Goal: Task Accomplishment & Management: Complete application form

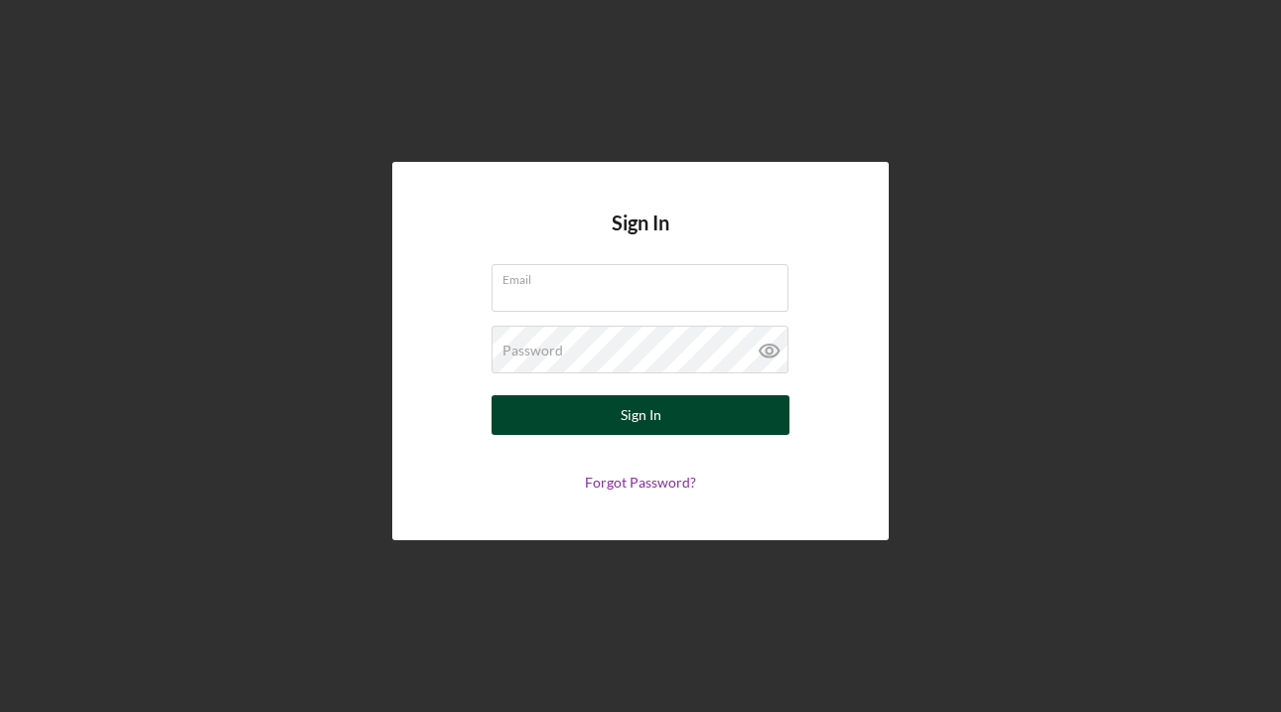
type input "[EMAIL_ADDRESS][DOMAIN_NAME]"
click at [580, 407] on button "Sign In" at bounding box center [641, 415] width 298 height 40
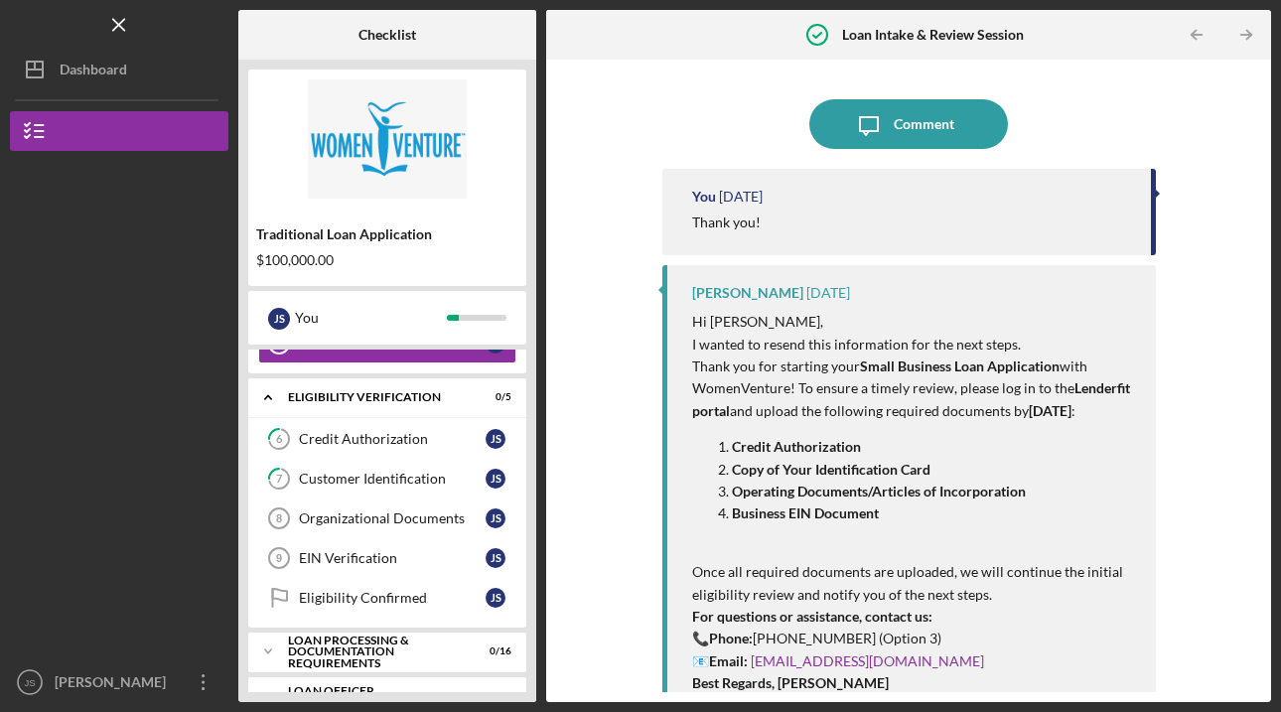
scroll to position [274, 0]
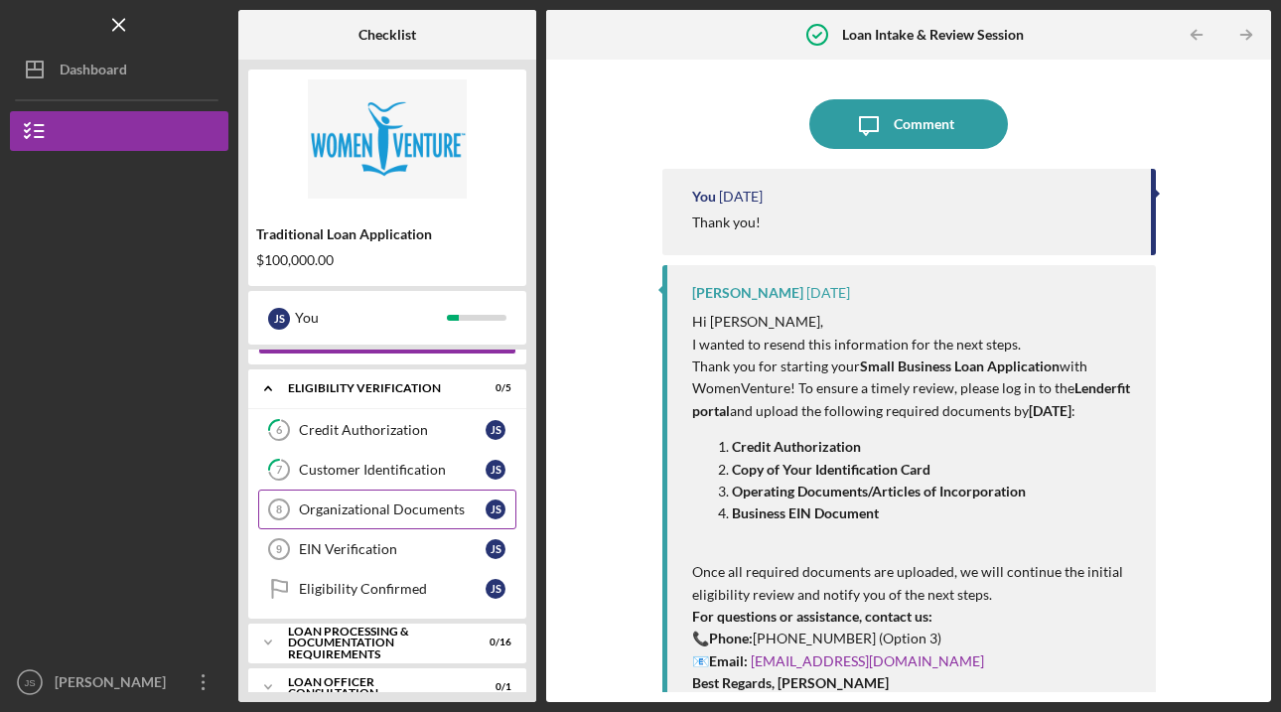
click at [401, 507] on div "Organizational Documents" at bounding box center [392, 510] width 187 height 16
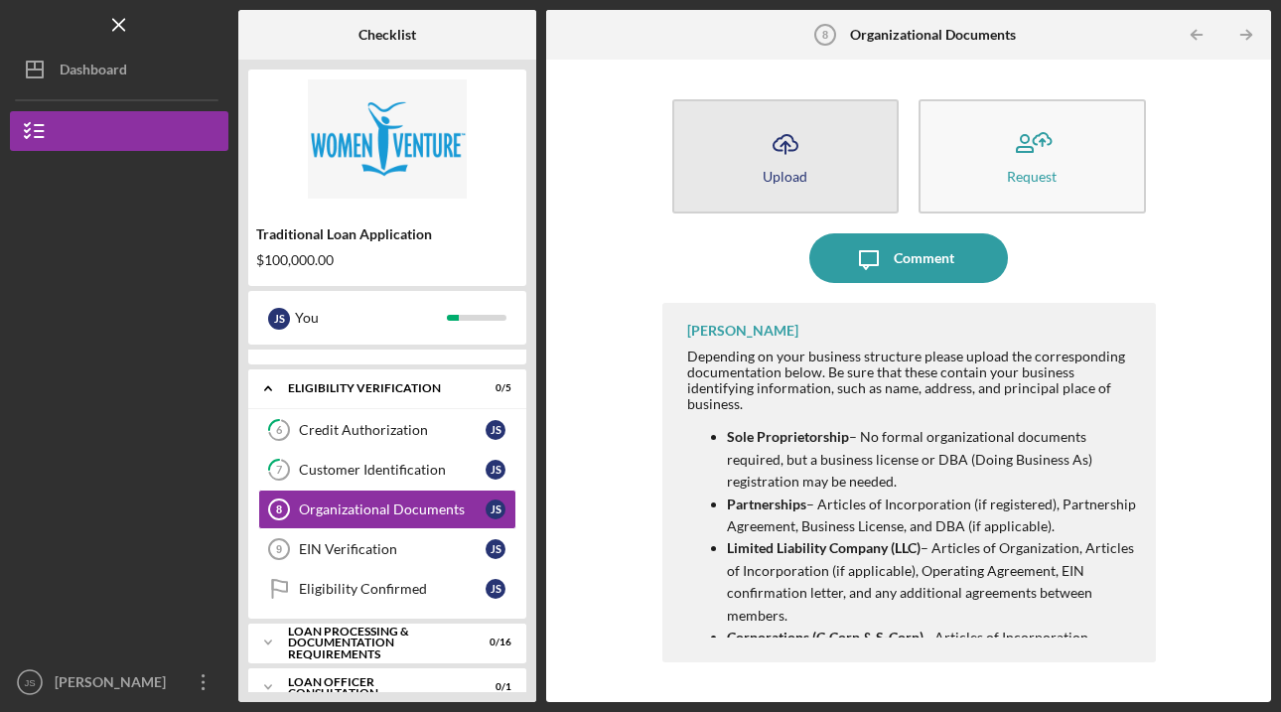
click at [795, 153] on icon "Icon/Upload" at bounding box center [786, 144] width 50 height 50
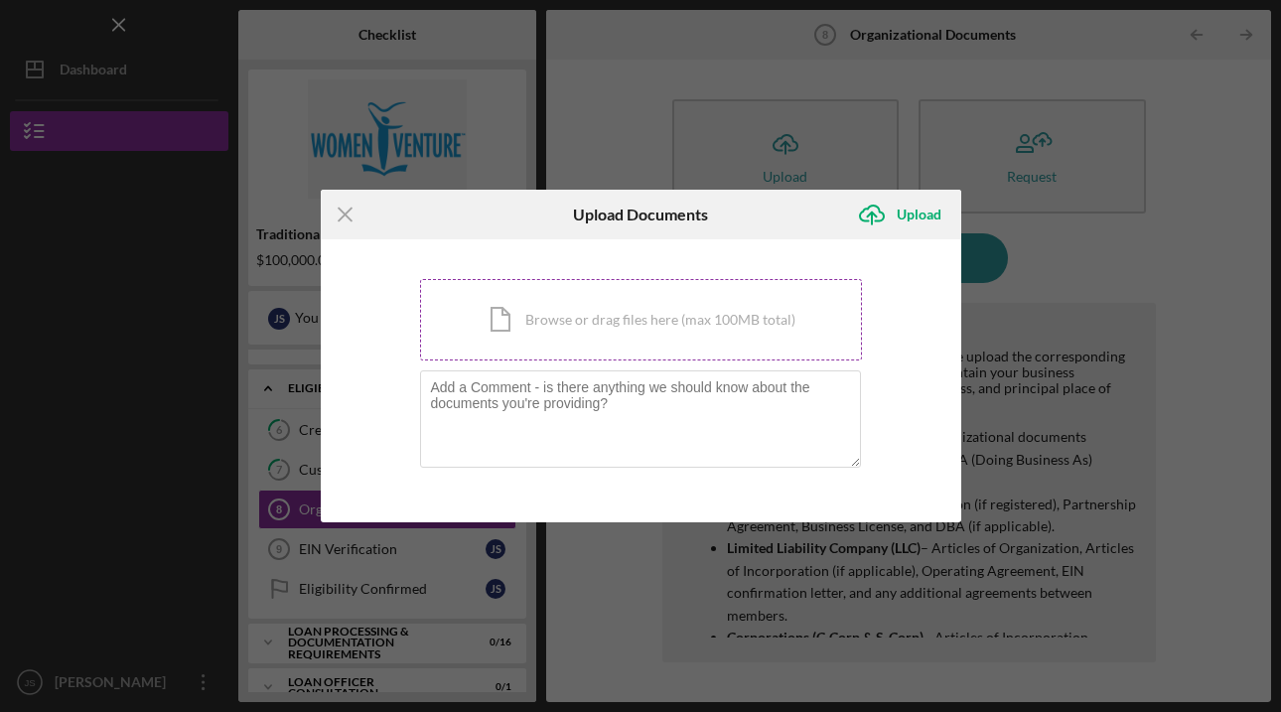
click at [573, 320] on div "Icon/Document Browse or drag files here (max 100MB total) Tap to choose files o…" at bounding box center [641, 319] width 442 height 81
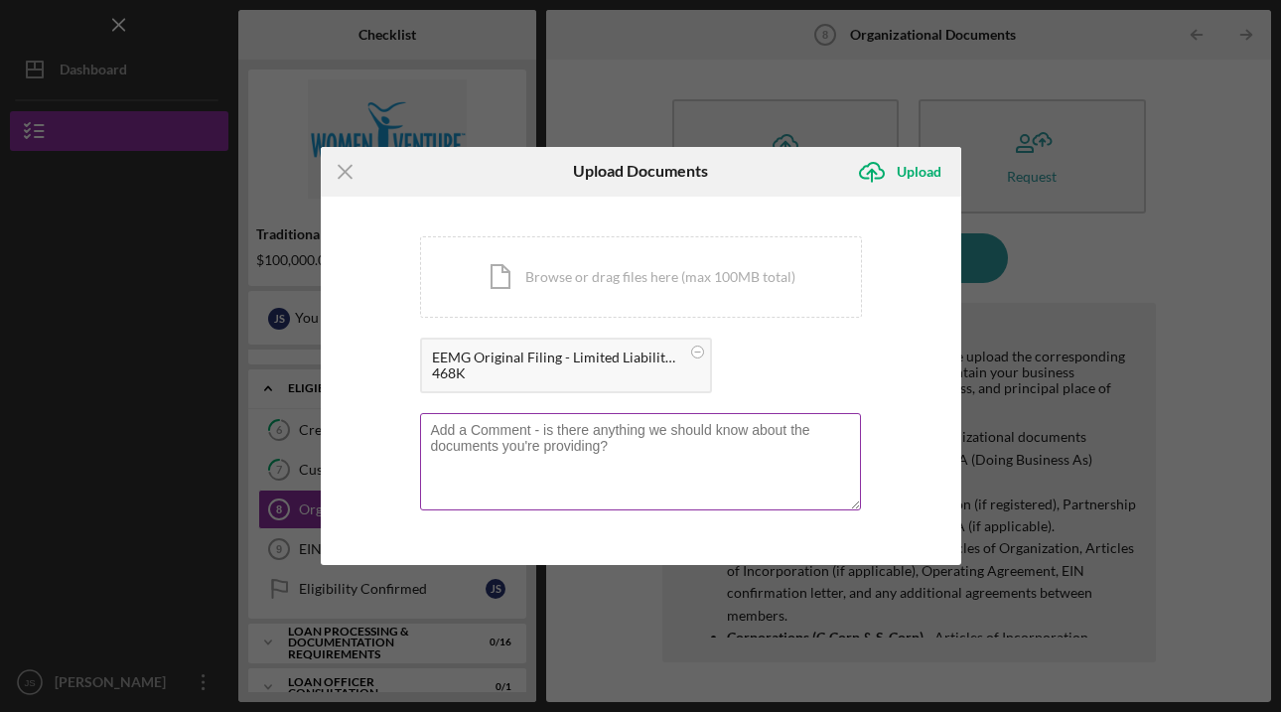
click at [505, 451] on textarea at bounding box center [640, 461] width 441 height 97
click at [591, 265] on div "Icon/Document Browse or drag files here (max 100MB total) Tap to choose files o…" at bounding box center [641, 276] width 442 height 81
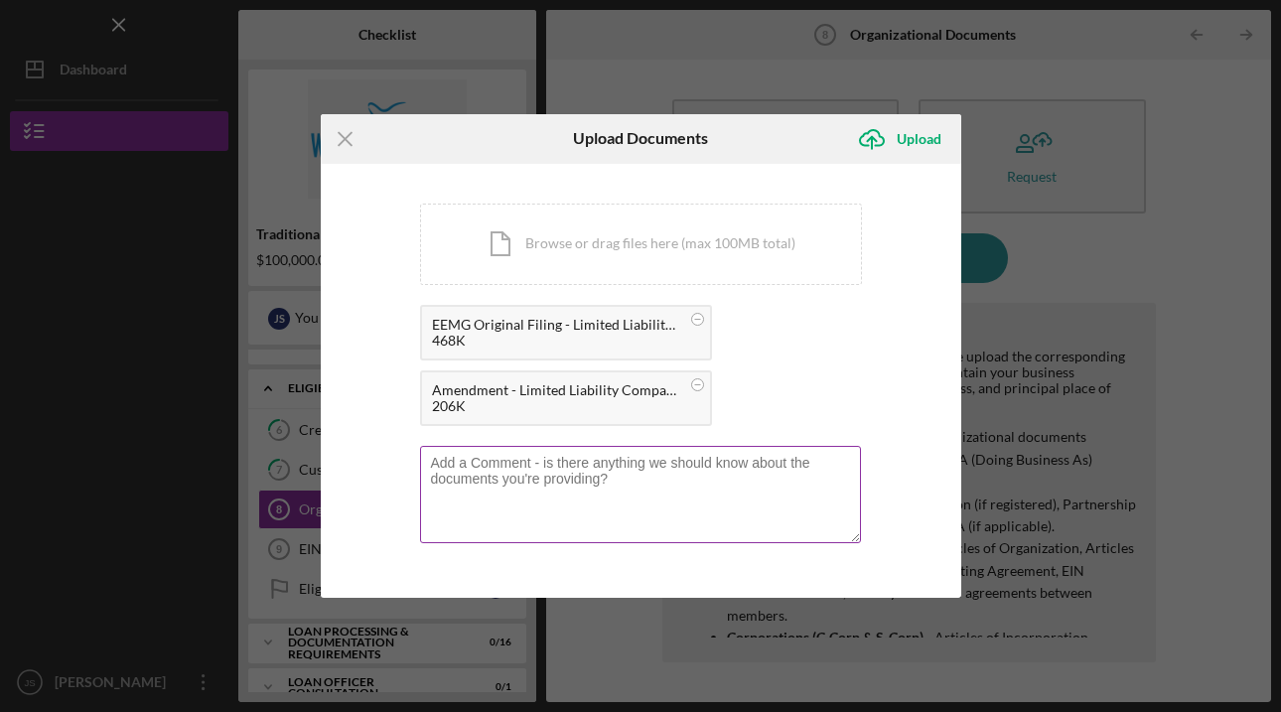
click at [451, 471] on textarea at bounding box center [640, 494] width 441 height 97
type textarea "see amendment to original filing."
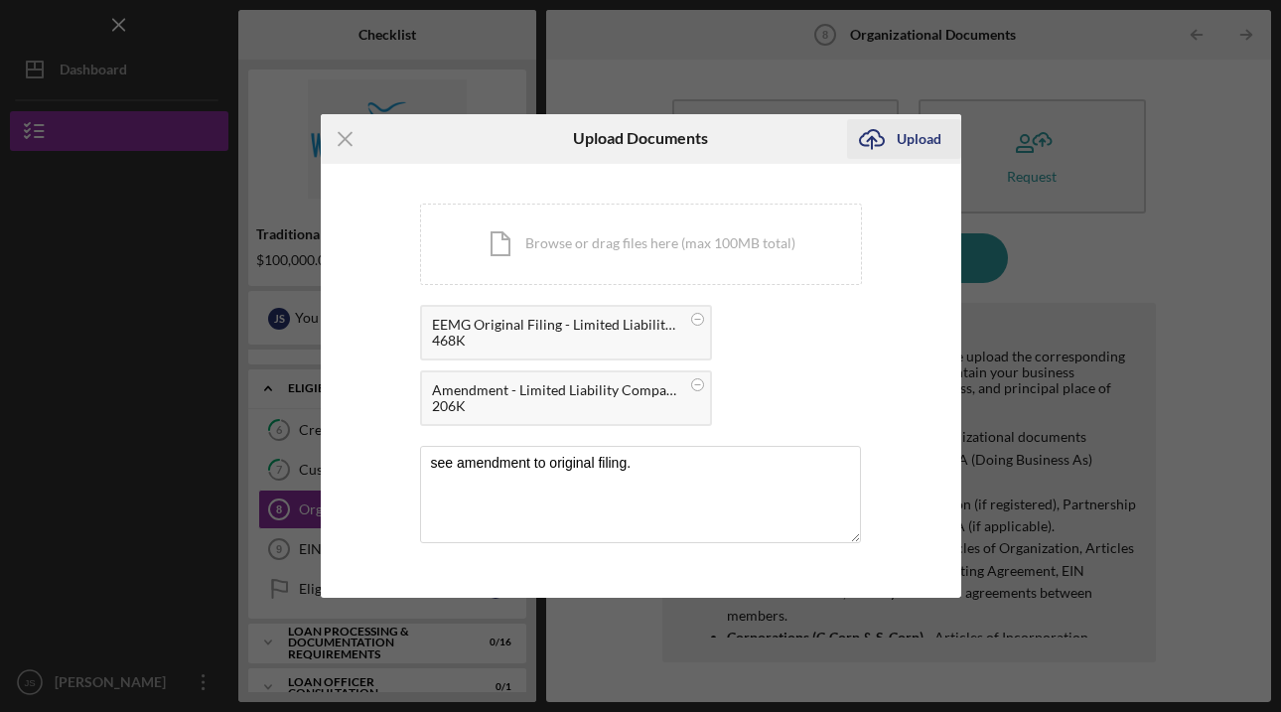
click at [890, 138] on icon "Icon/Upload" at bounding box center [872, 139] width 50 height 50
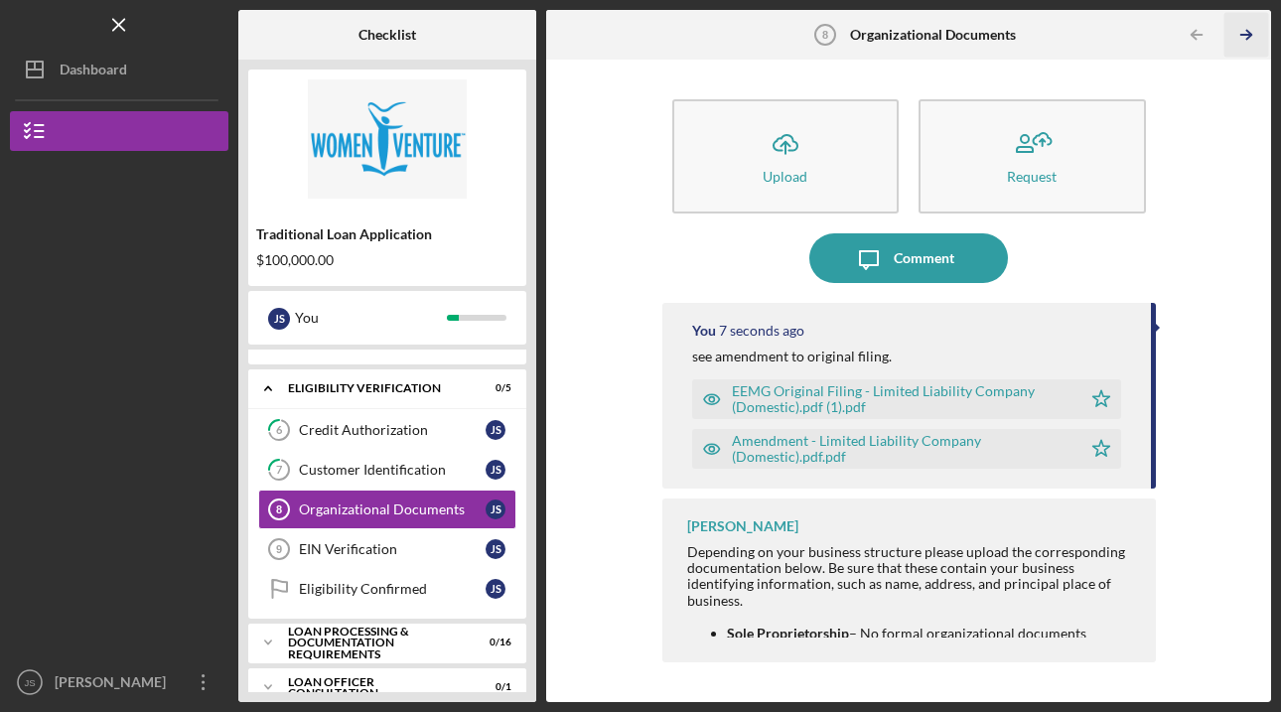
click at [1251, 25] on icon "Icon/Table Pagination Arrow" at bounding box center [1245, 35] width 45 height 45
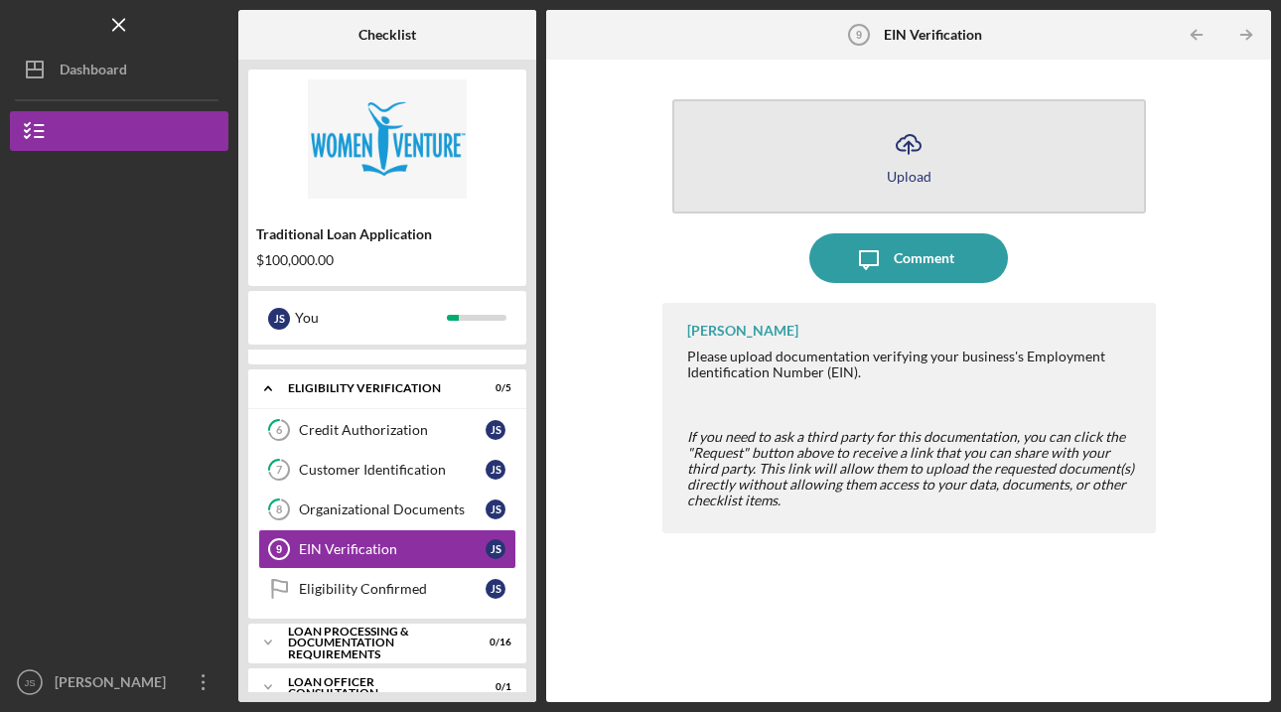
click at [896, 159] on icon "Icon/Upload" at bounding box center [909, 144] width 50 height 50
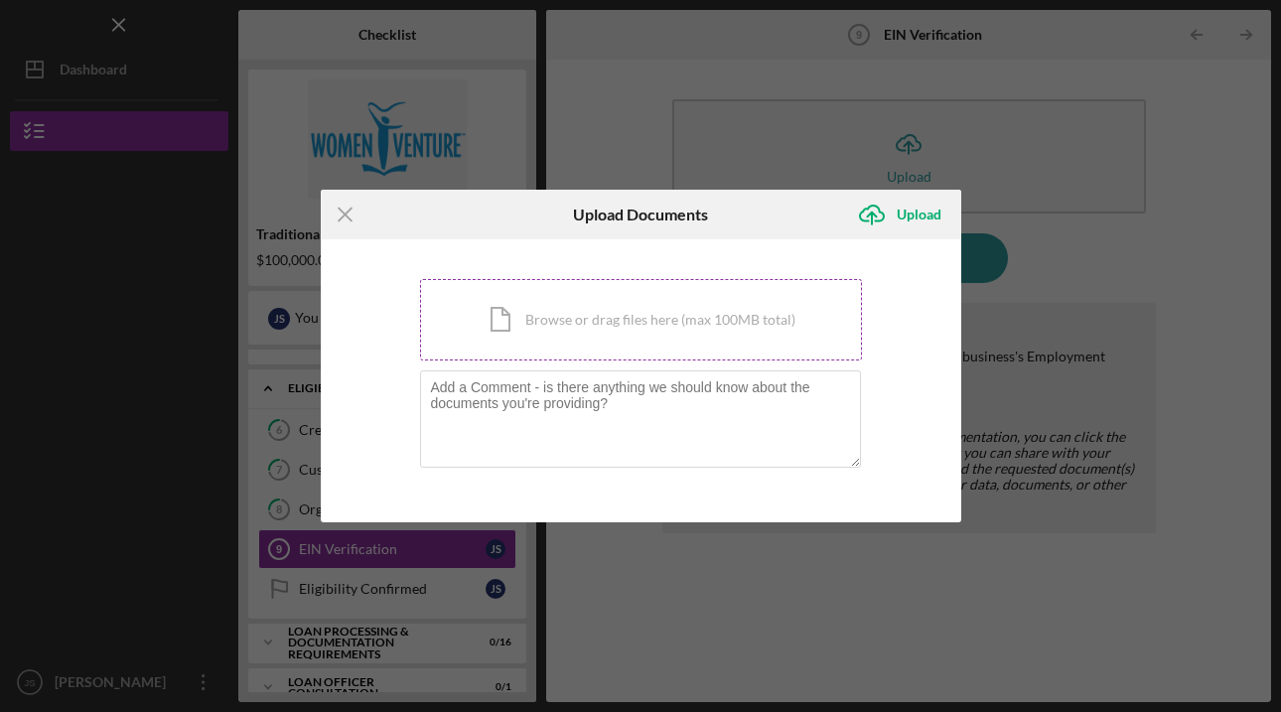
click at [552, 307] on div "Icon/Document Browse or drag files here (max 100MB total) Tap to choose files o…" at bounding box center [641, 319] width 442 height 81
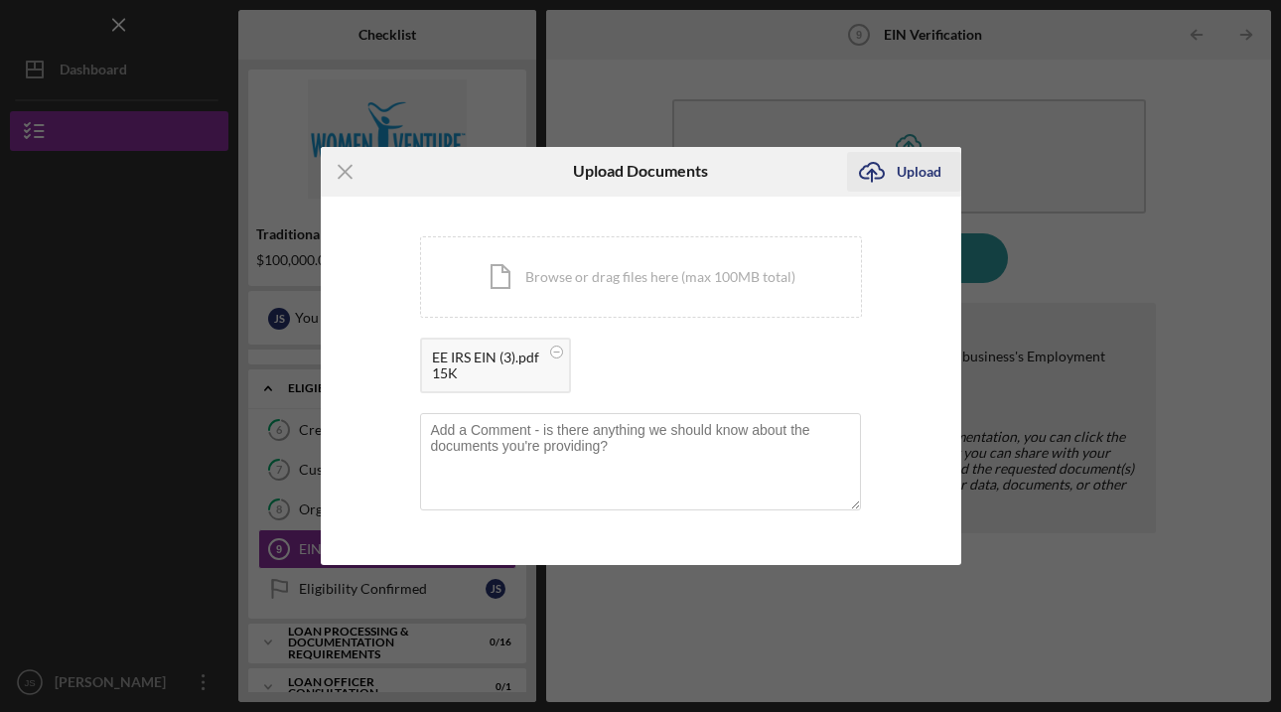
click at [894, 172] on icon "Icon/Upload" at bounding box center [872, 172] width 50 height 50
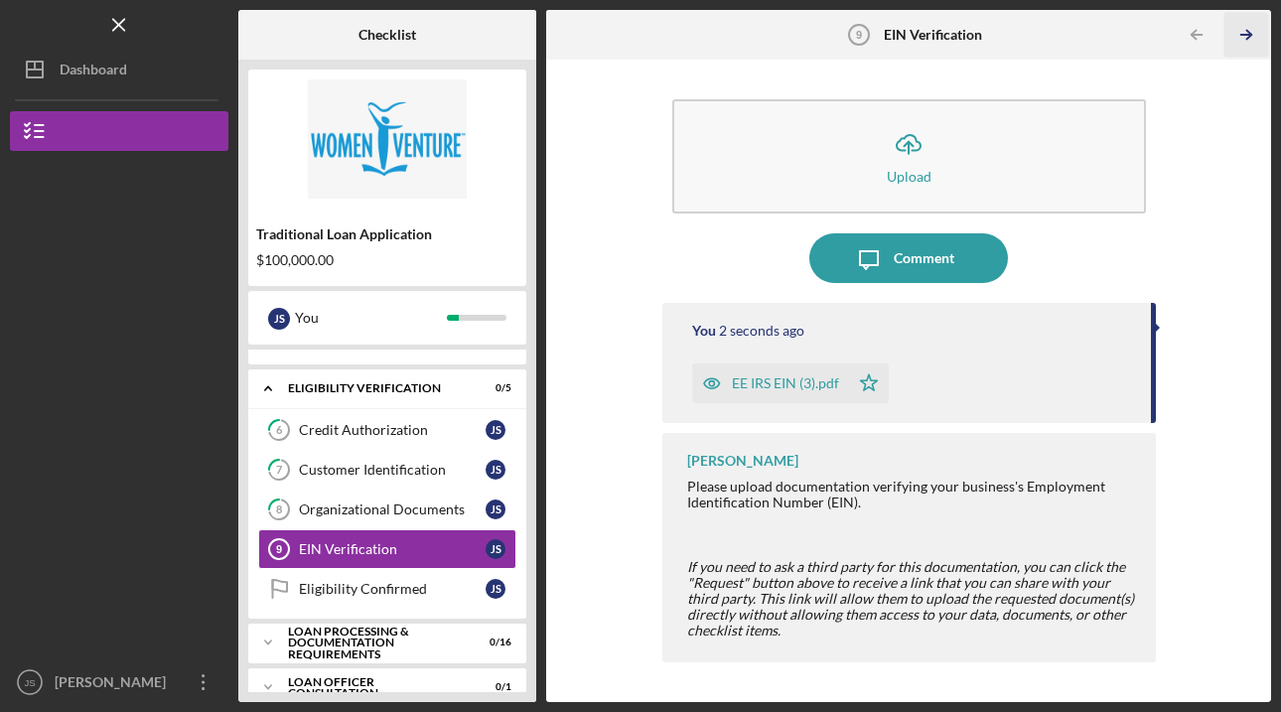
click at [1263, 29] on icon "Icon/Table Pagination Arrow" at bounding box center [1245, 35] width 45 height 45
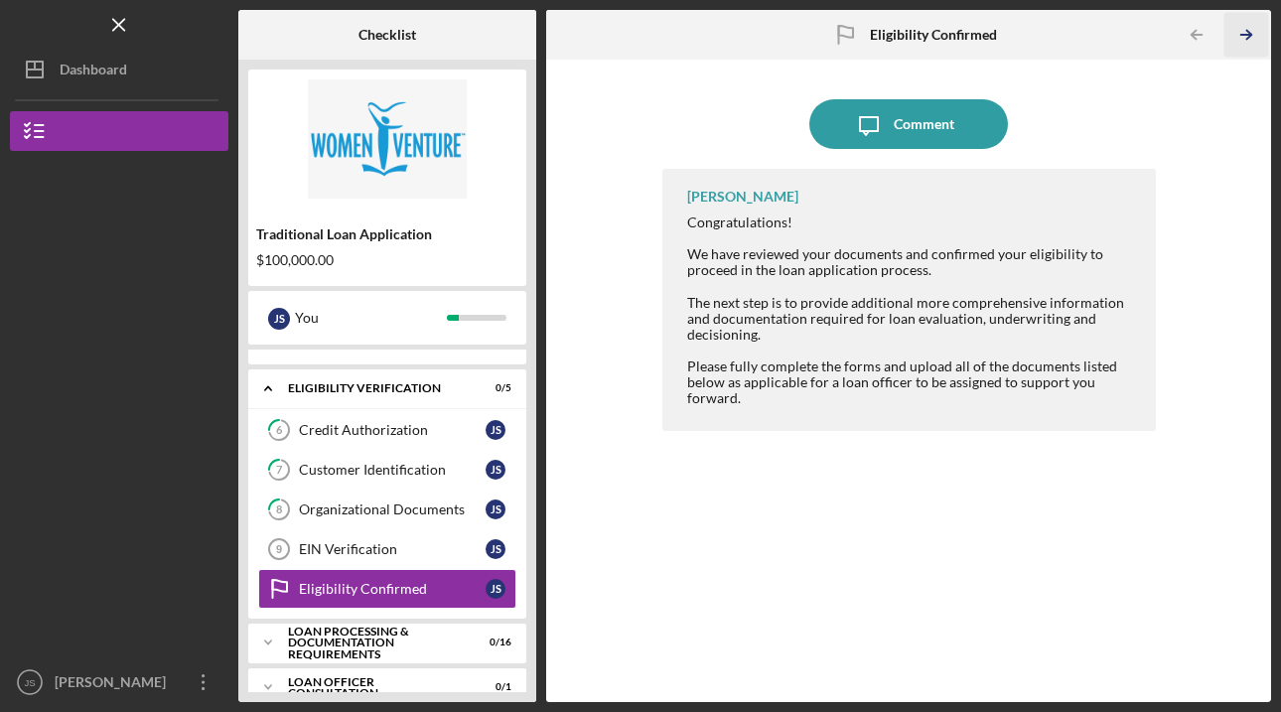
click at [1248, 18] on icon "Icon/Table Pagination Arrow" at bounding box center [1245, 35] width 45 height 45
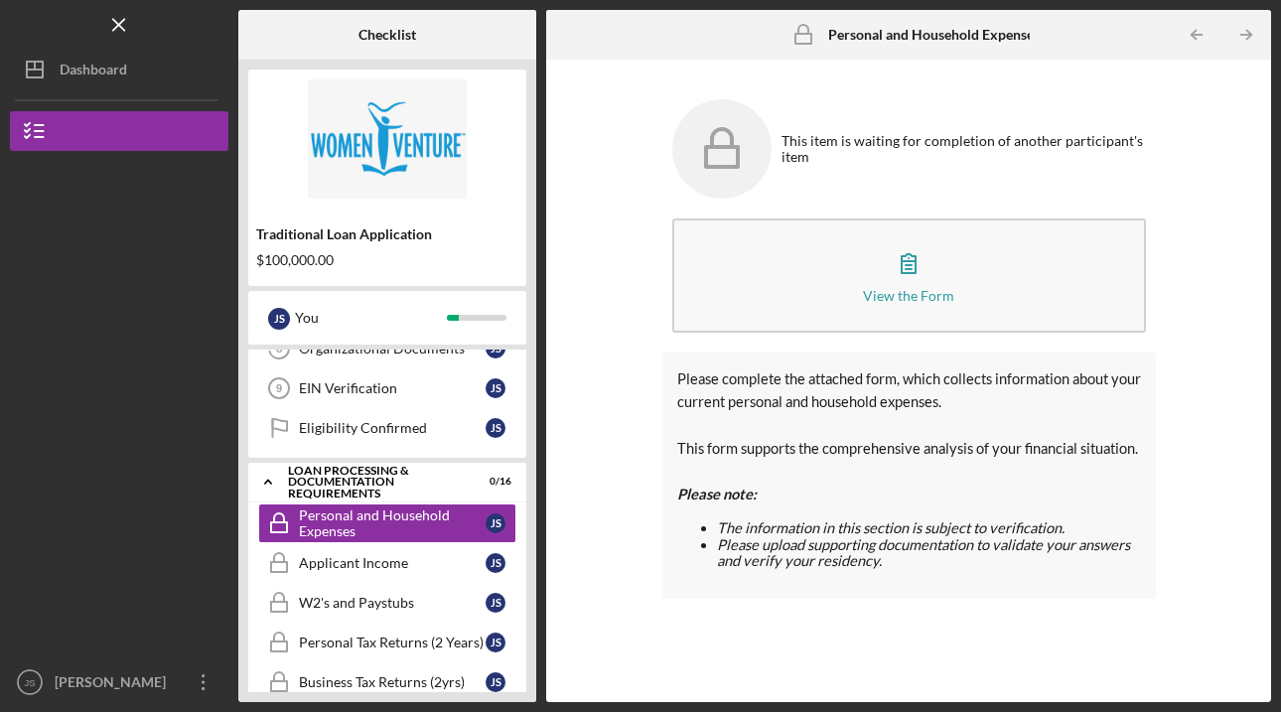
scroll to position [437, 0]
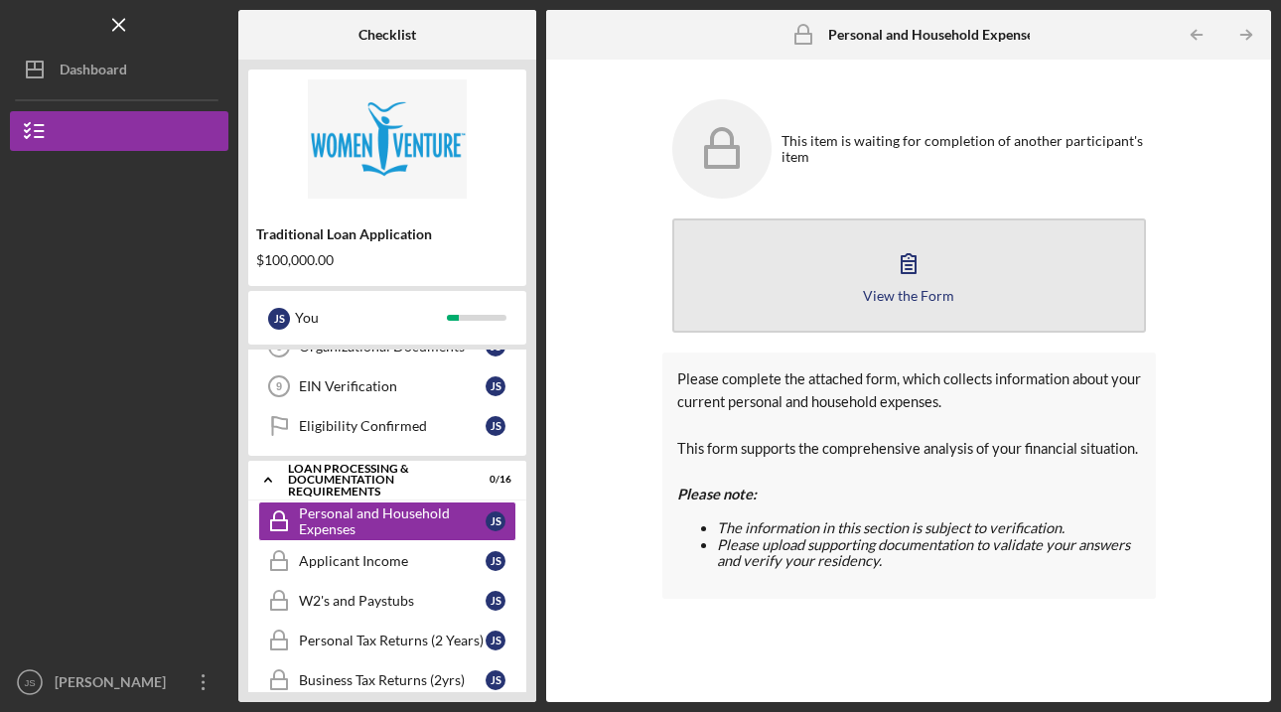
click at [915, 272] on icon "button" at bounding box center [909, 263] width 14 height 19
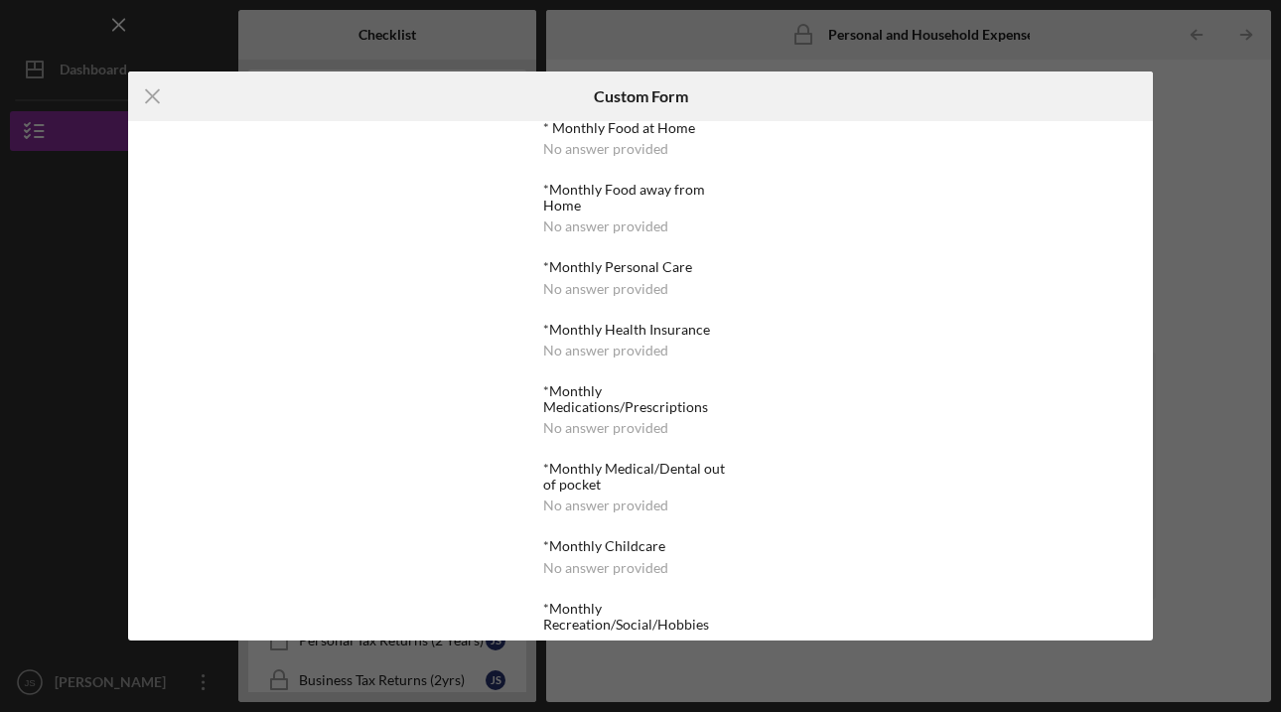
scroll to position [809, 0]
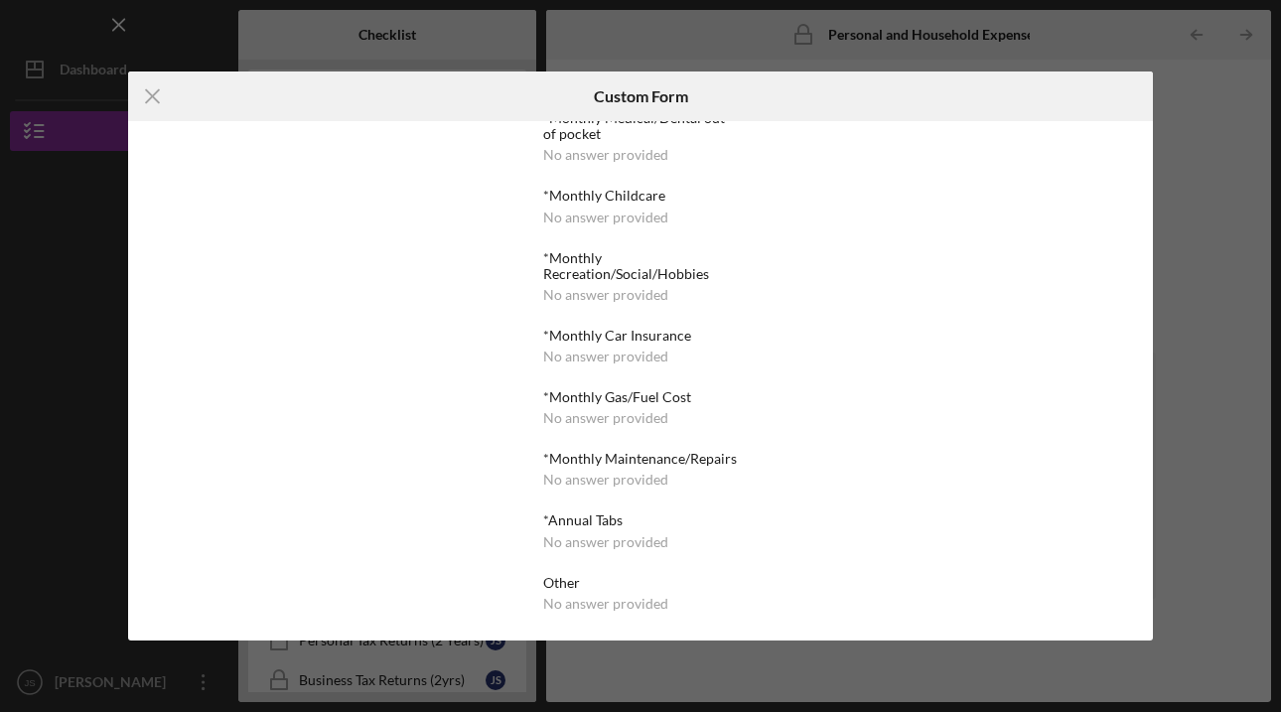
click at [677, 255] on div "*Monthly Recreation/Social/Hobbies" at bounding box center [640, 266] width 194 height 32
click at [592, 328] on div "*Monthly Car Insurance" at bounding box center [640, 336] width 194 height 16
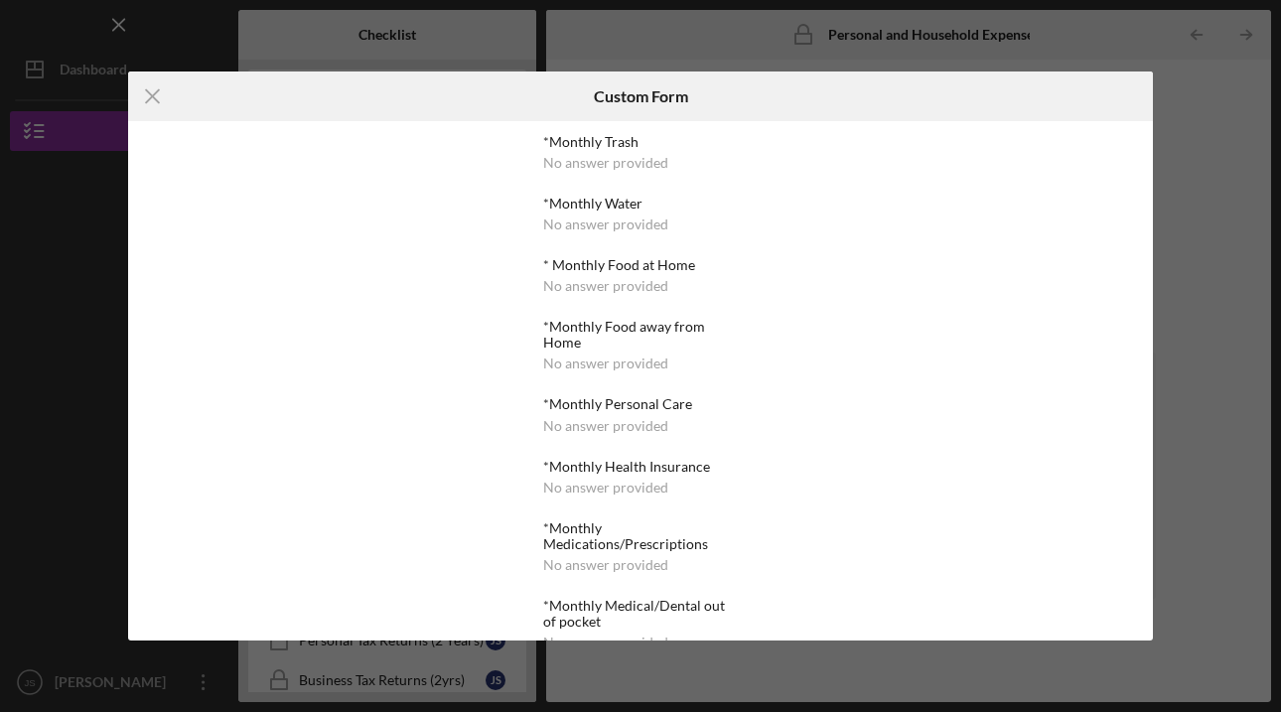
scroll to position [0, 0]
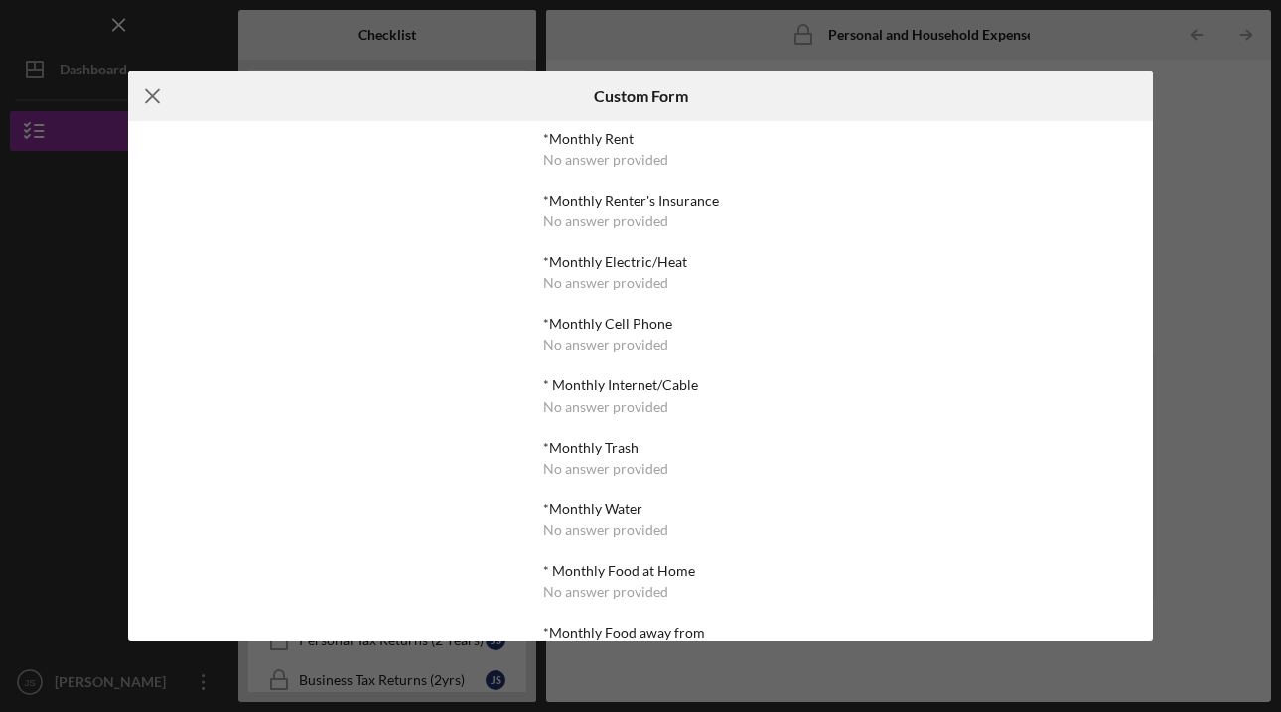
click at [153, 94] on line at bounding box center [152, 95] width 13 height 13
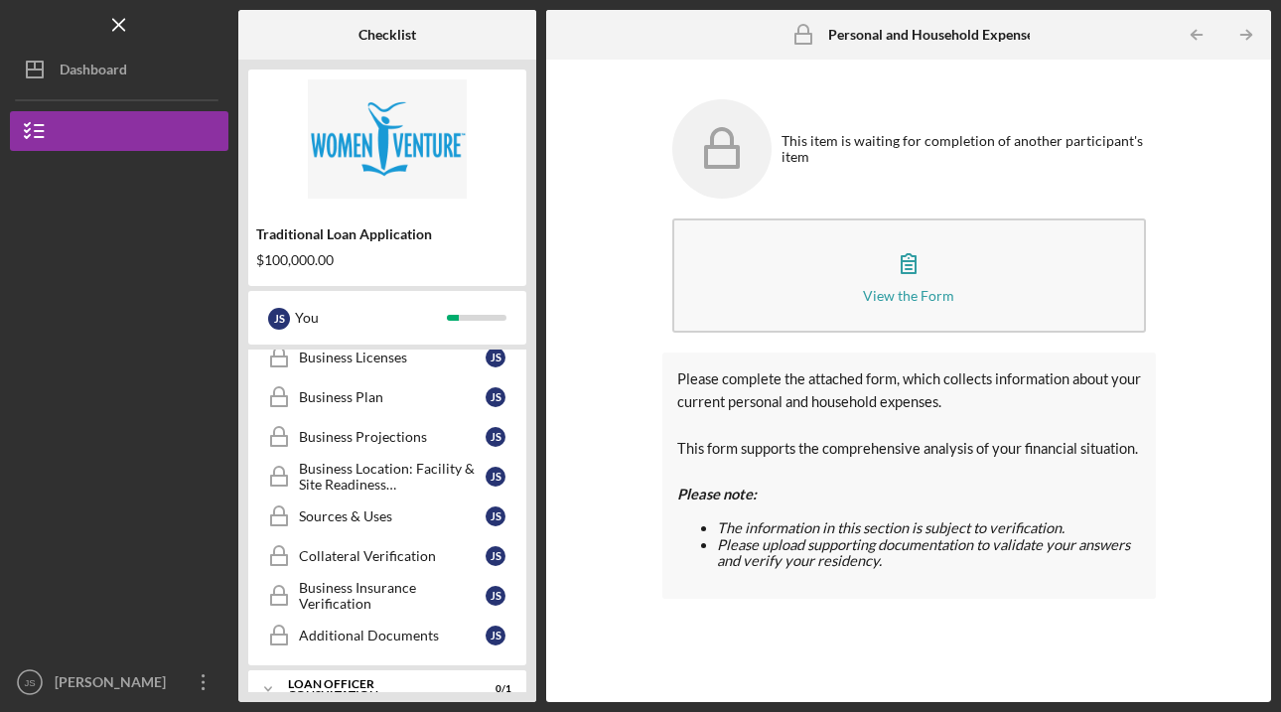
scroll to position [991, 0]
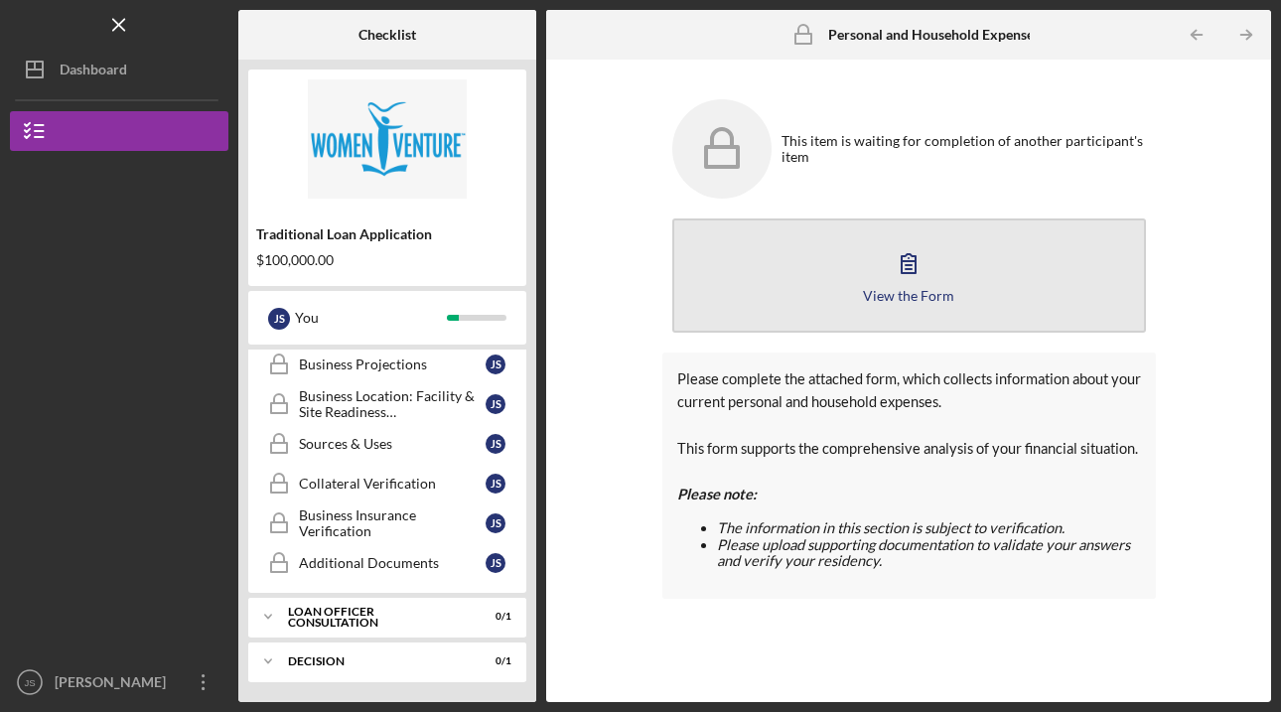
click at [906, 268] on icon "button" at bounding box center [909, 263] width 14 height 19
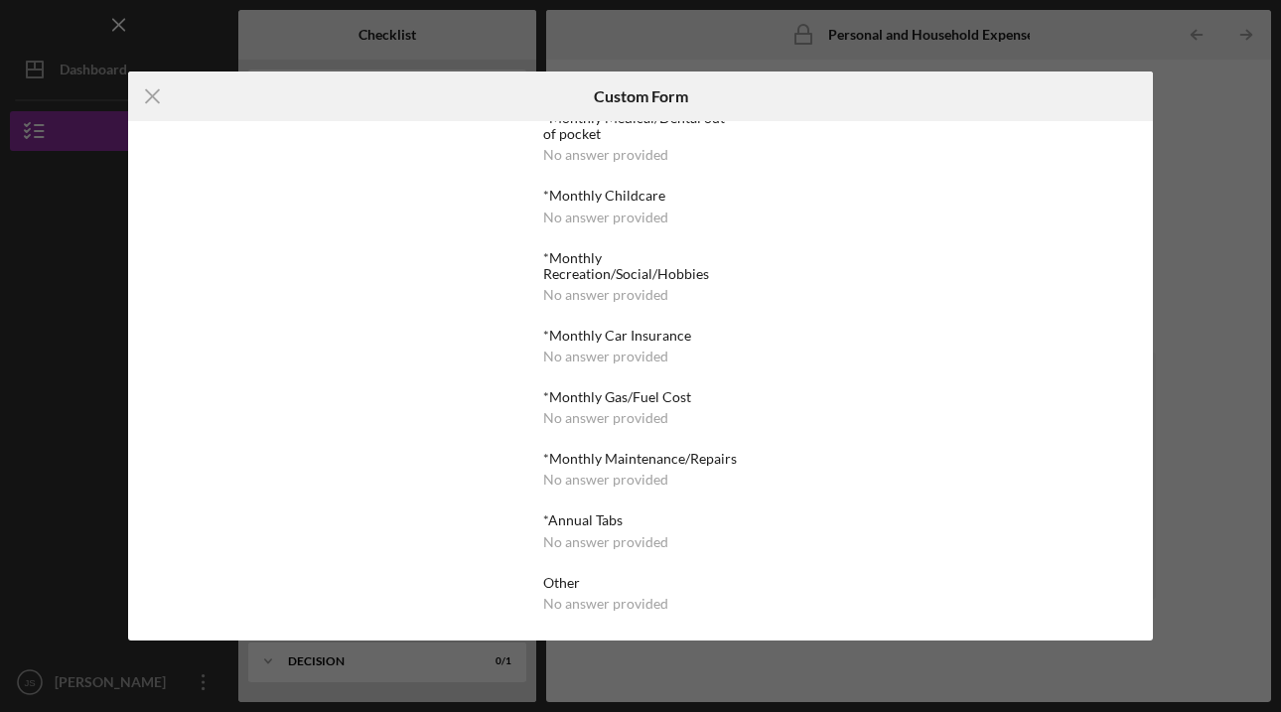
scroll to position [809, 0]
click at [159, 93] on icon "Icon/Menu Close" at bounding box center [153, 97] width 50 height 50
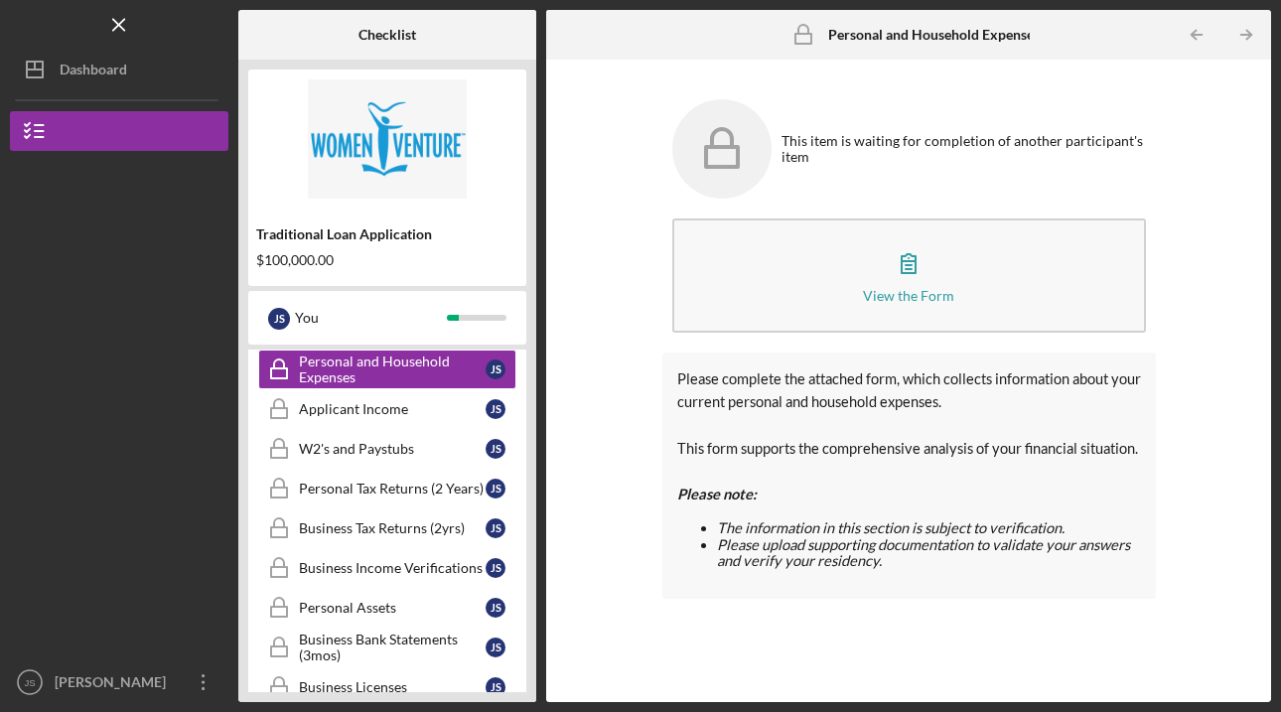
scroll to position [585, 0]
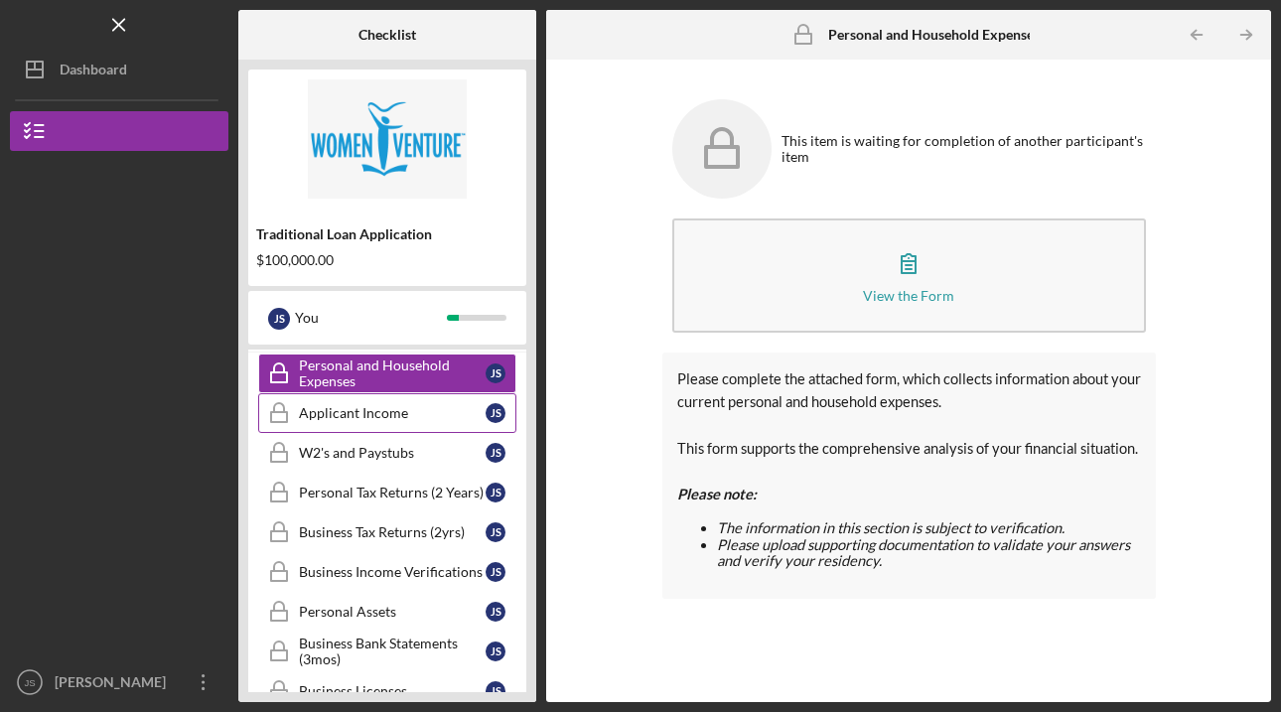
click at [366, 398] on link "Applicant Income Applicant Income J S" at bounding box center [387, 413] width 258 height 40
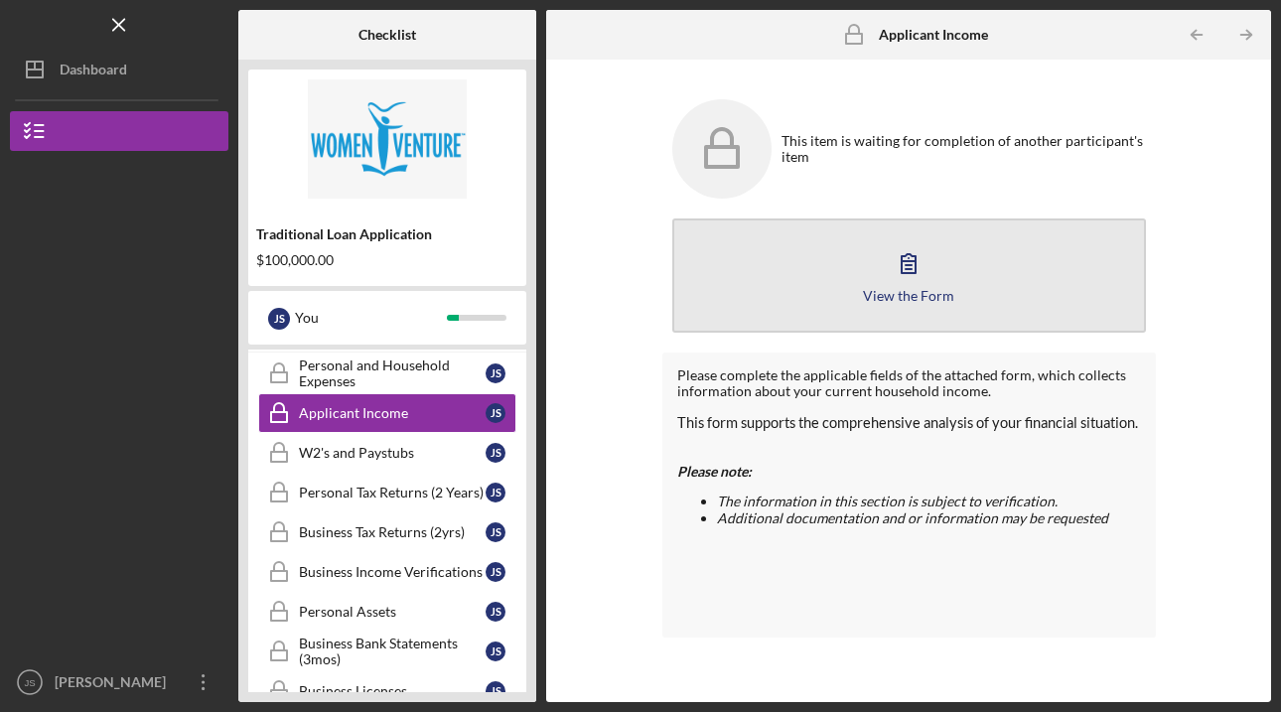
click at [899, 259] on icon "button" at bounding box center [909, 263] width 50 height 50
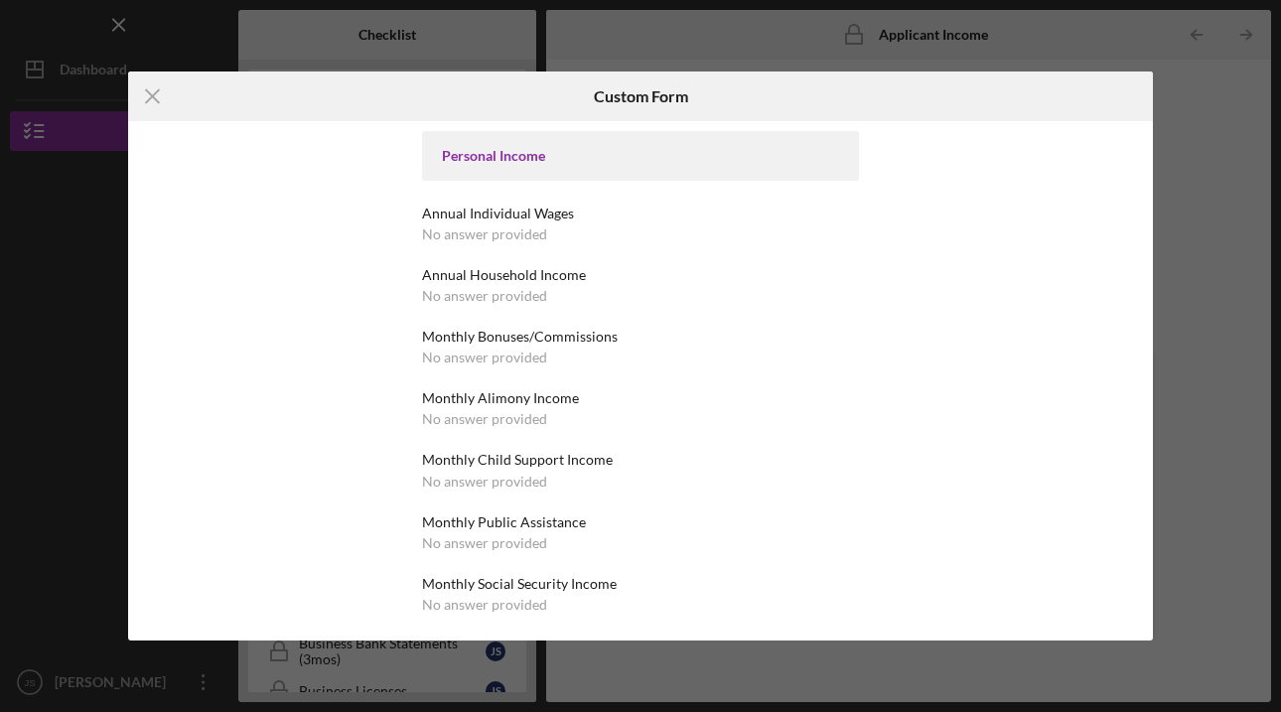
click at [485, 293] on div "No answer provided" at bounding box center [484, 296] width 125 height 16
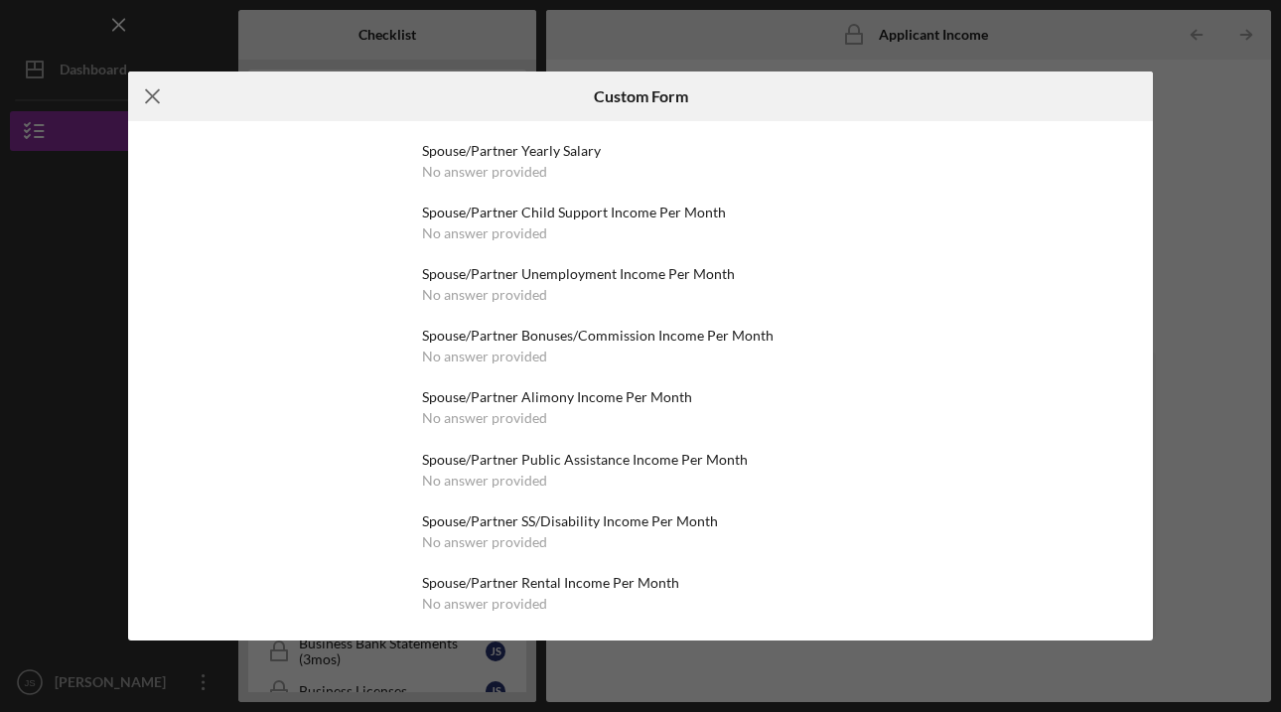
click at [141, 102] on icon "Icon/Menu Close" at bounding box center [153, 97] width 50 height 50
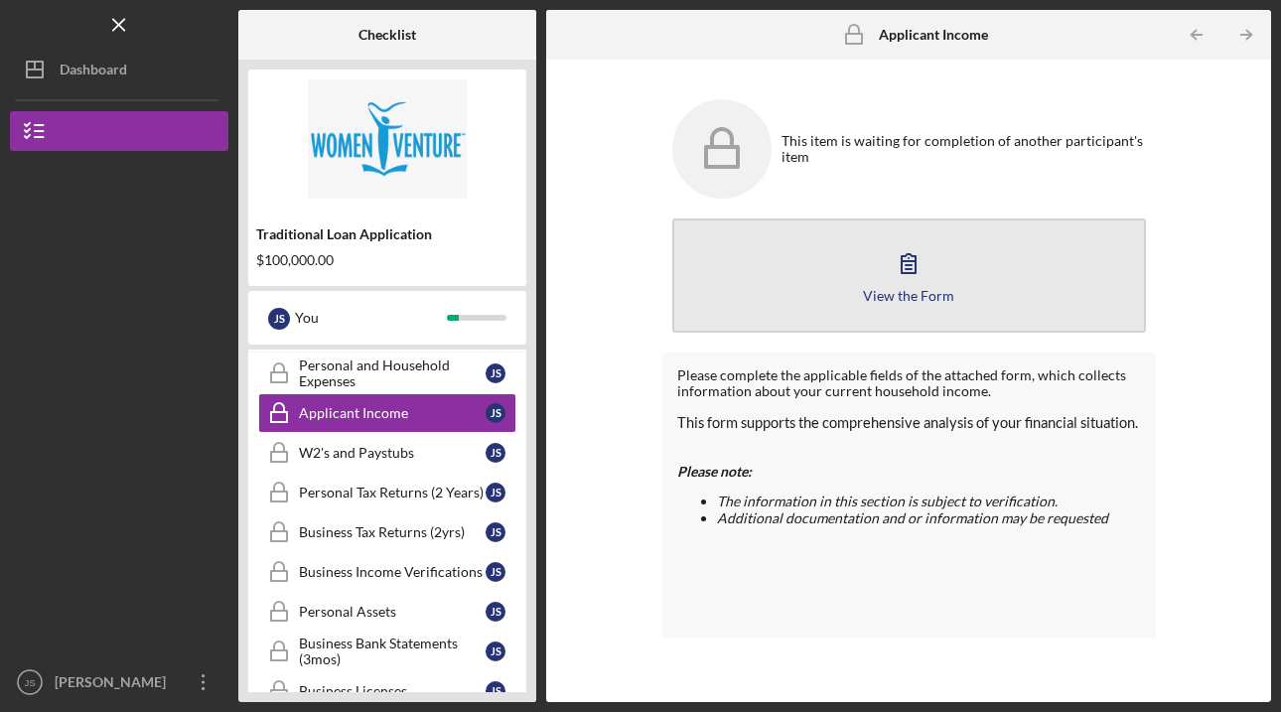
click at [908, 260] on icon "button" at bounding box center [909, 263] width 50 height 50
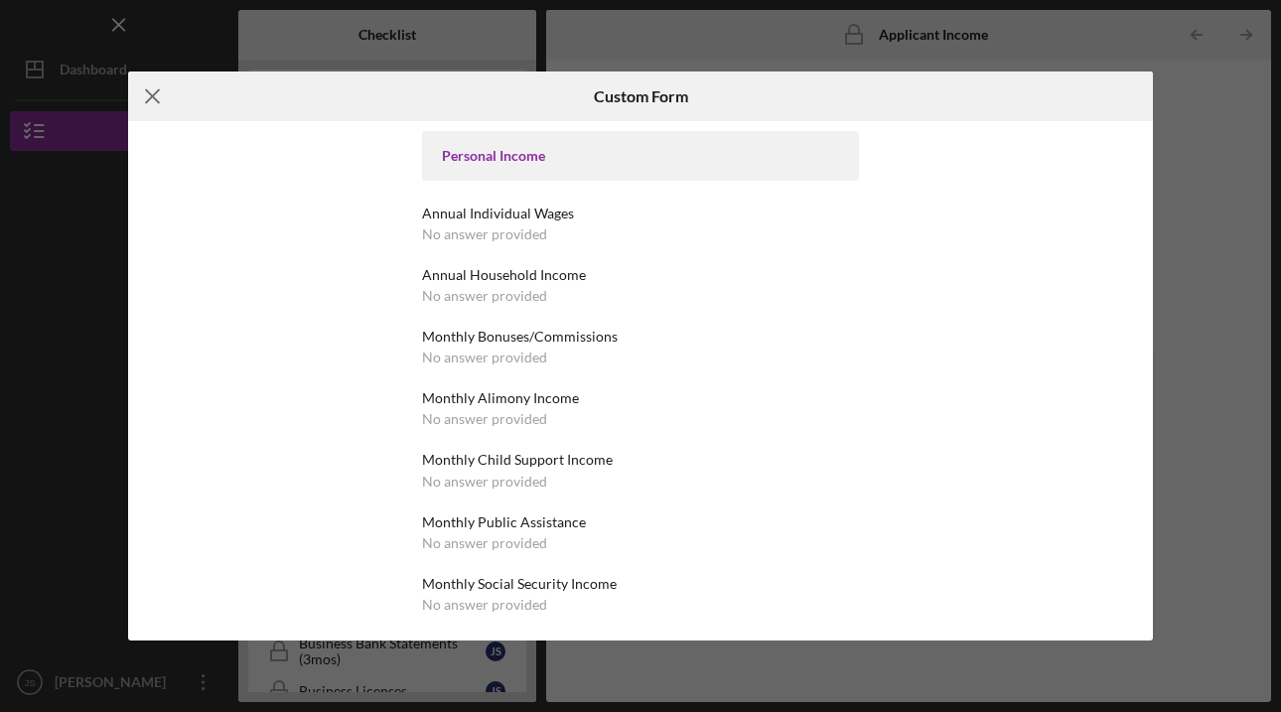
click at [160, 106] on icon "Icon/Menu Close" at bounding box center [153, 97] width 50 height 50
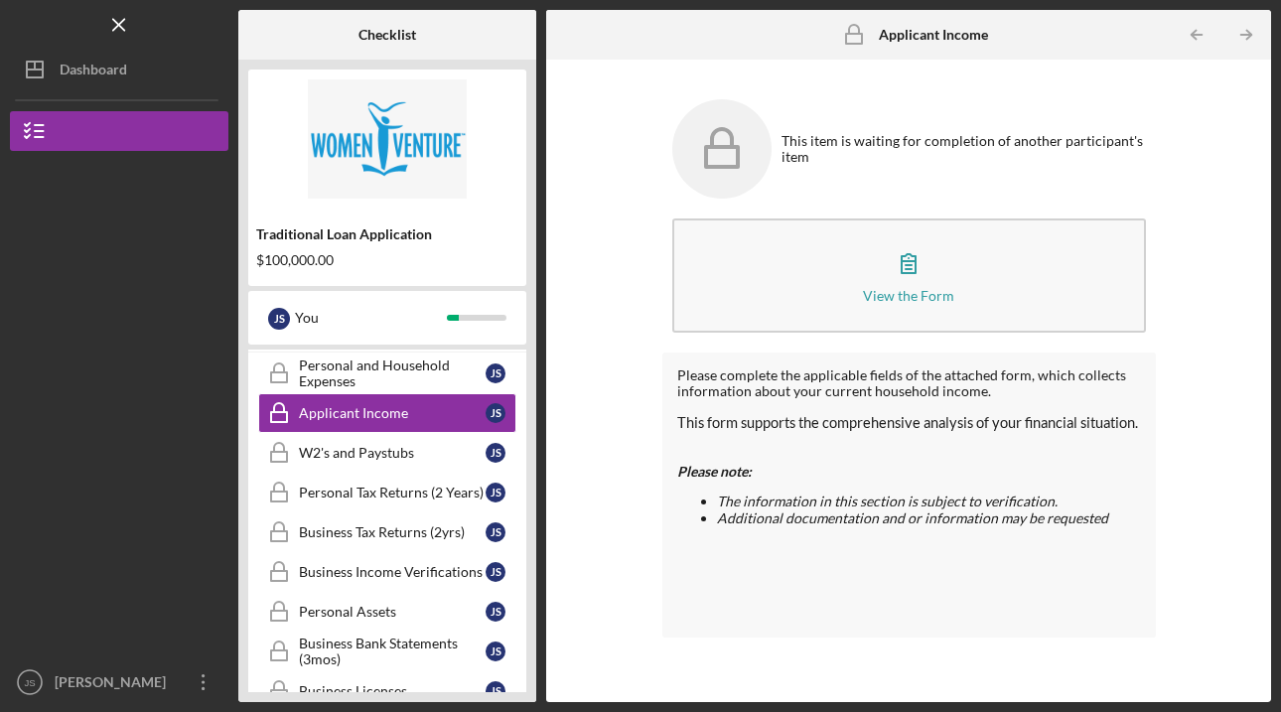
click at [750, 153] on icon at bounding box center [721, 148] width 99 height 99
click at [818, 154] on div "This item is waiting for completion of another participant's item" at bounding box center [964, 149] width 364 height 32
click at [763, 406] on div at bounding box center [909, 407] width 464 height 16
click at [757, 540] on div at bounding box center [909, 548] width 464 height 16
click at [783, 386] on div "Please complete the applicable fields of the attached form, which collects info…" at bounding box center [909, 383] width 464 height 32
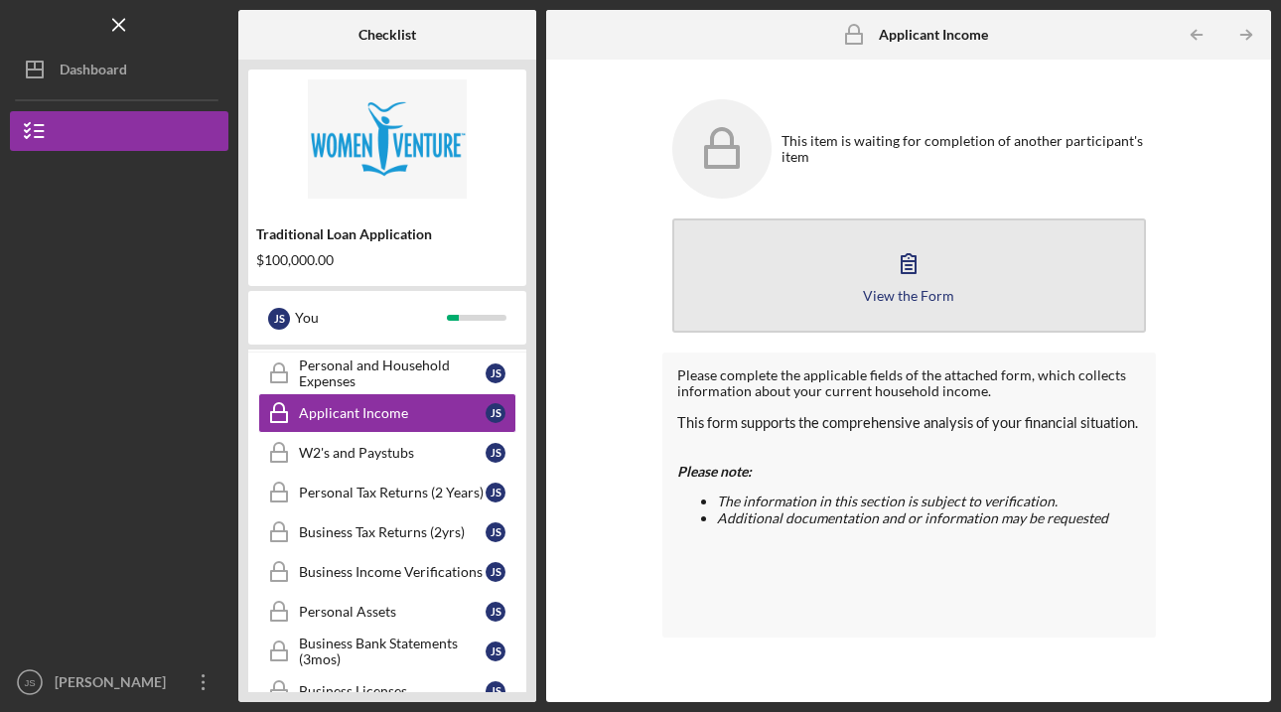
click at [810, 287] on button "View the Form Form" at bounding box center [909, 275] width 474 height 114
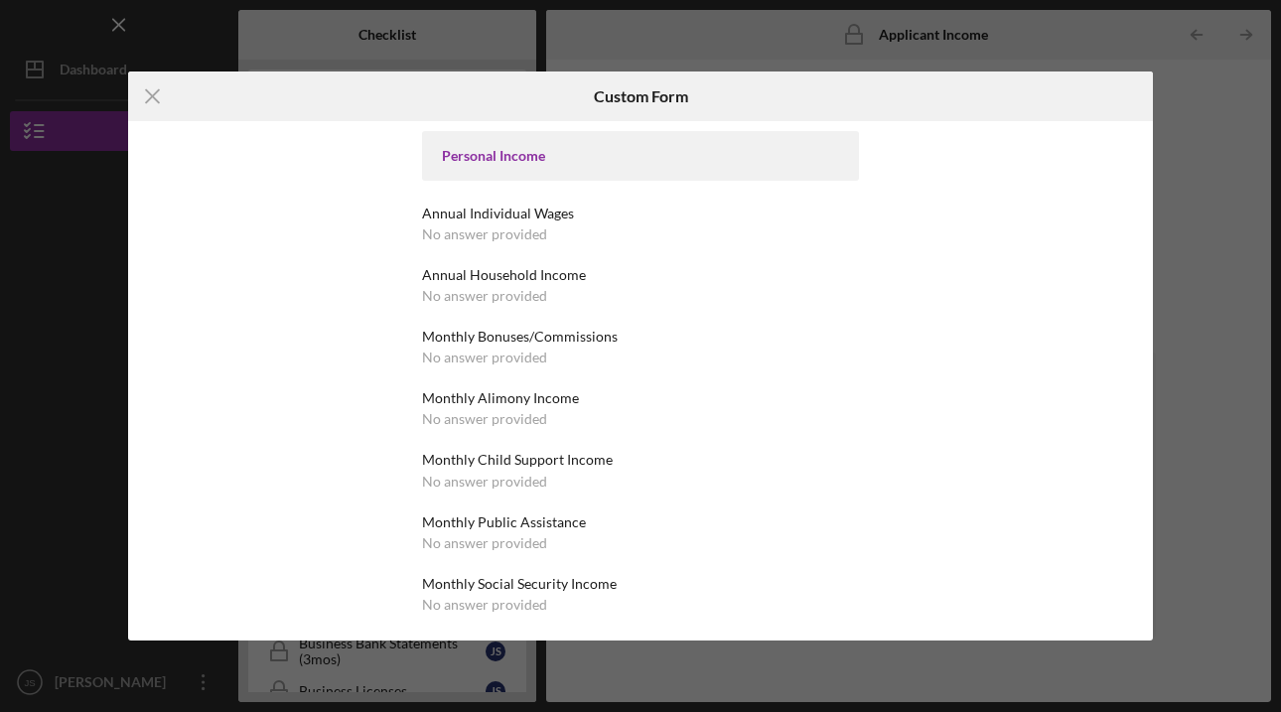
click at [522, 165] on div "Personal Income" at bounding box center [640, 156] width 437 height 50
click at [153, 90] on icon "Icon/Menu Close" at bounding box center [153, 97] width 50 height 50
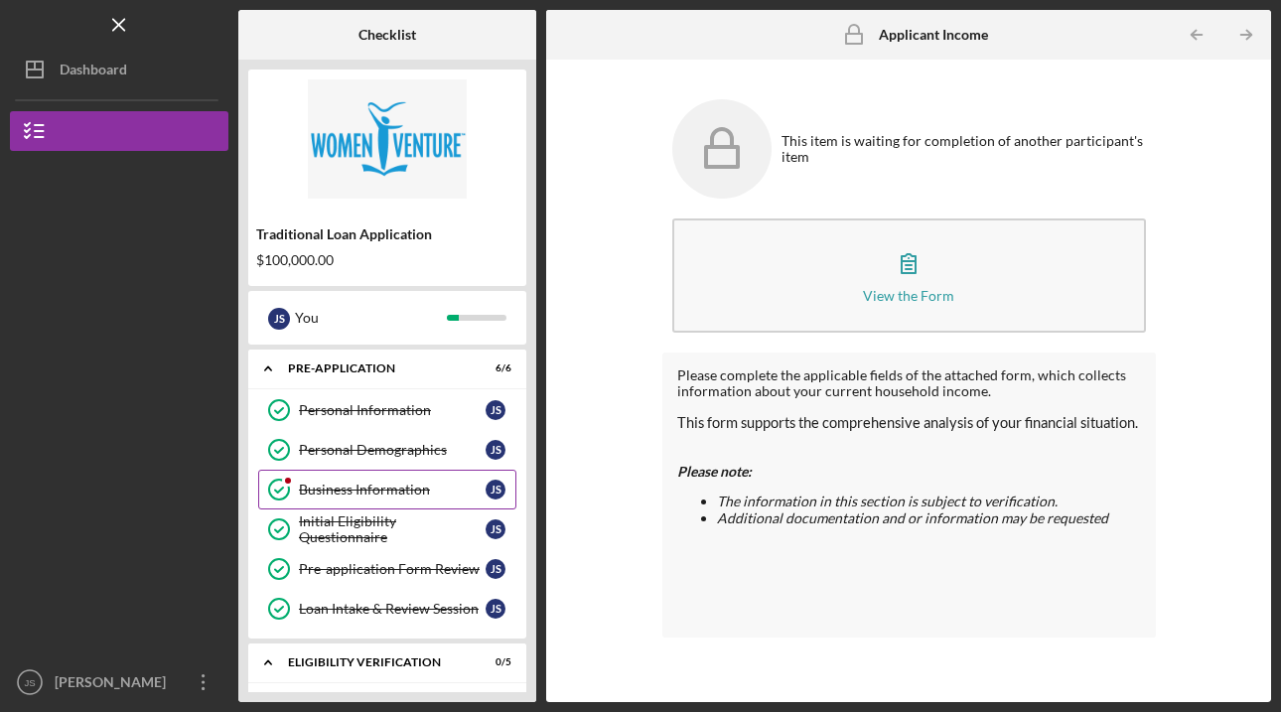
click at [304, 493] on div "Business Information" at bounding box center [392, 490] width 187 height 16
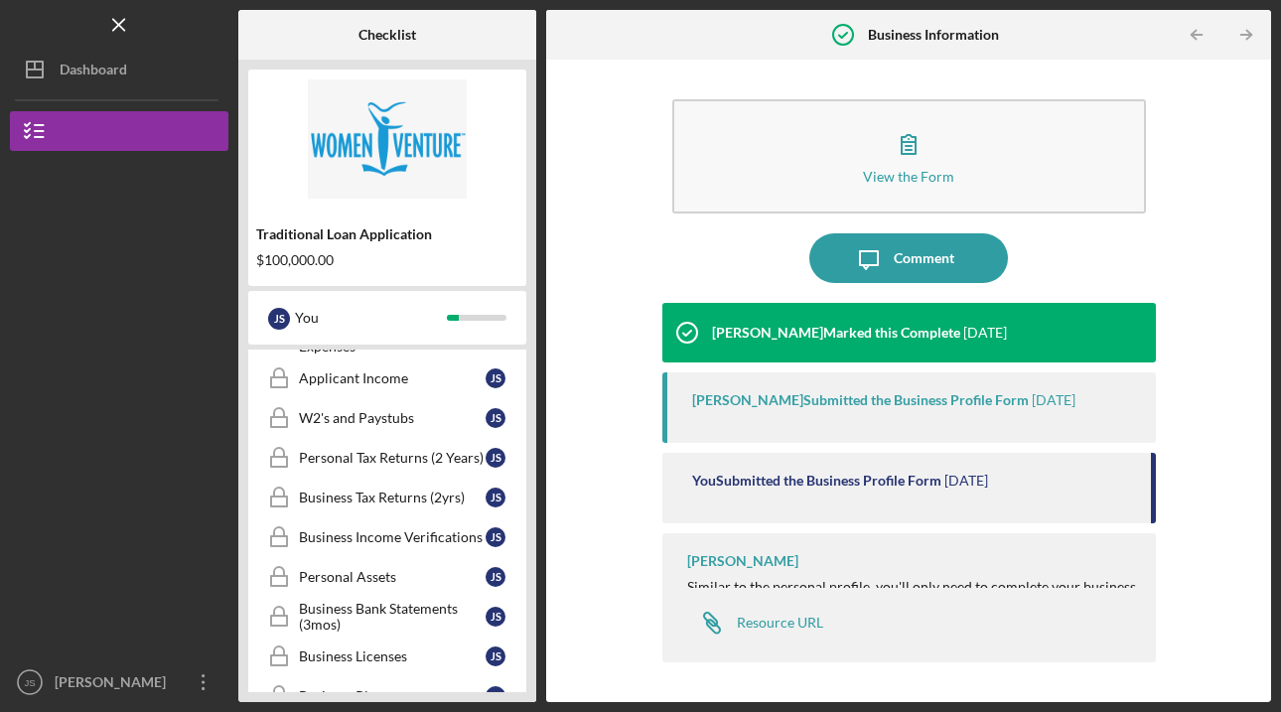
scroll to position [622, 0]
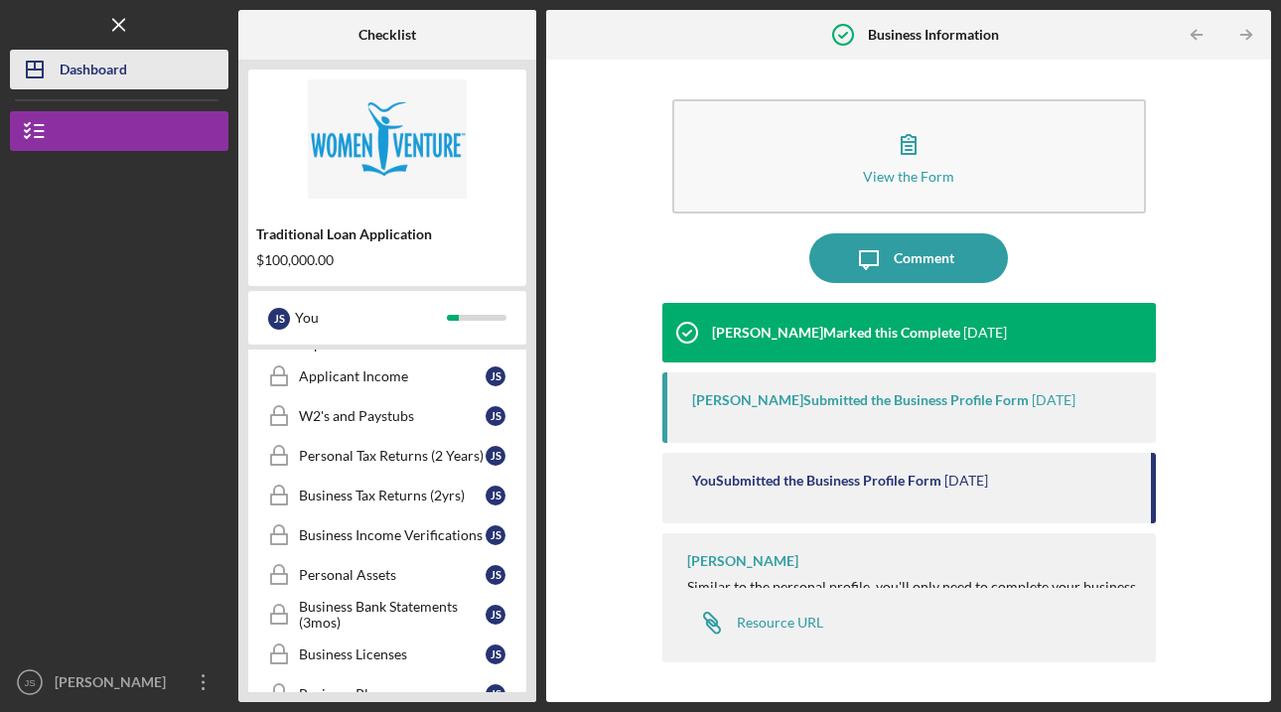
click at [60, 74] on div "Dashboard" at bounding box center [94, 72] width 68 height 45
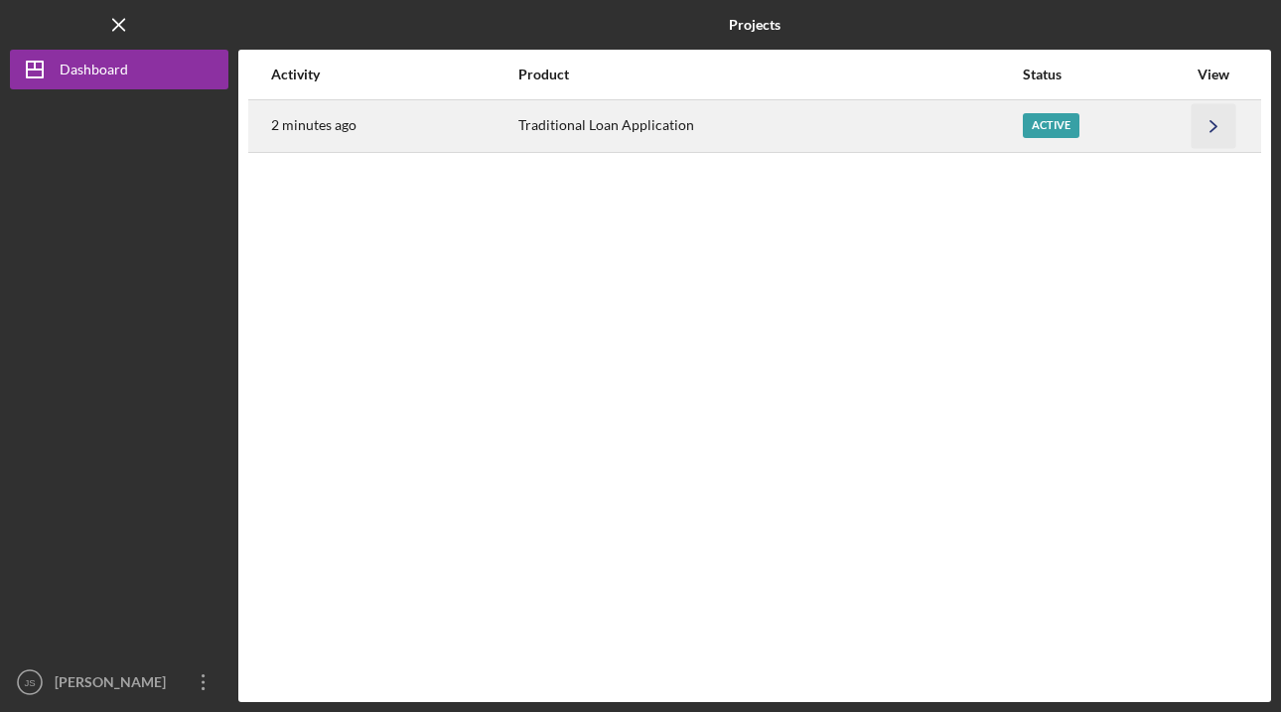
click at [1217, 127] on icon "Icon/Navigate" at bounding box center [1214, 125] width 45 height 45
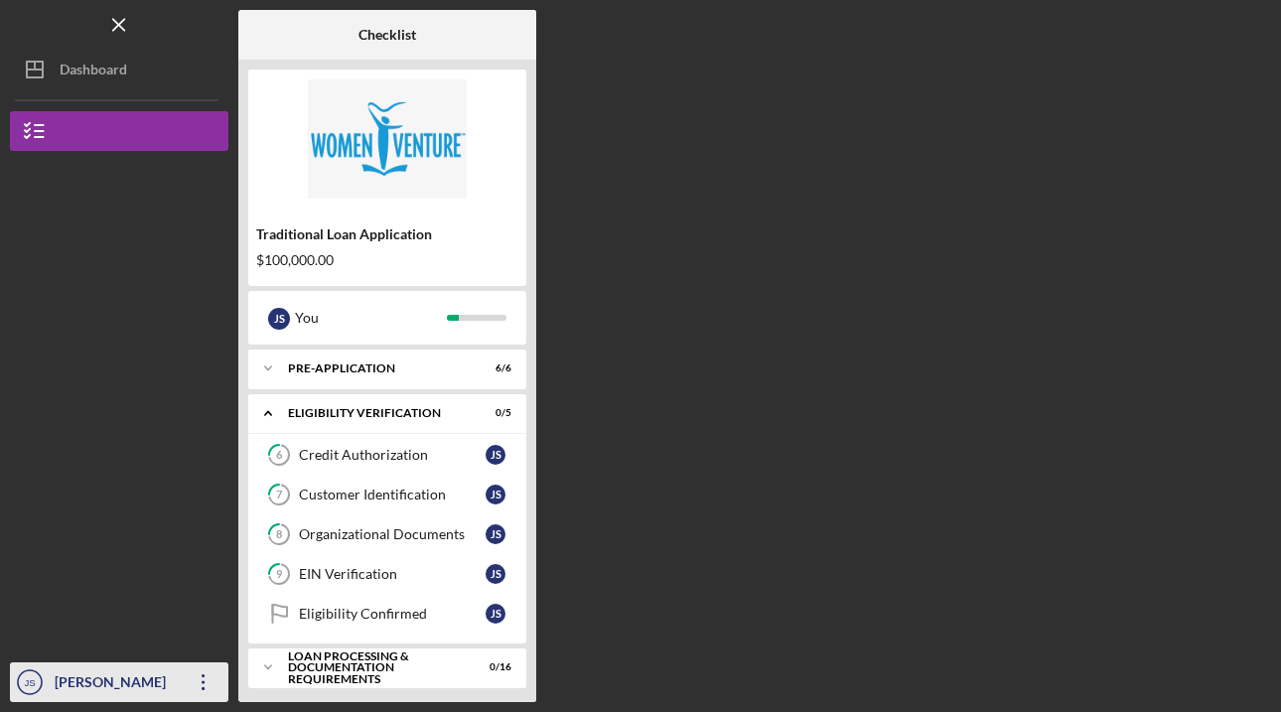
click at [104, 687] on div "[PERSON_NAME]" at bounding box center [114, 684] width 129 height 45
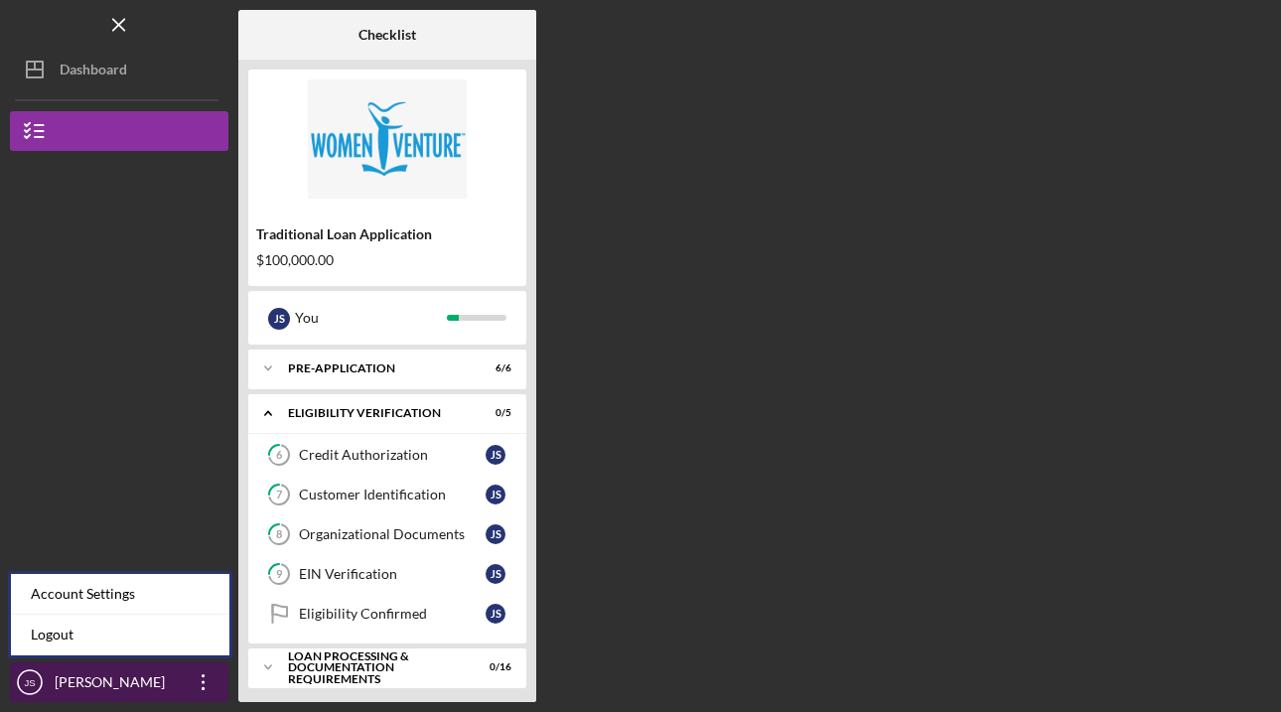
click at [200, 680] on icon "Icon/Overflow" at bounding box center [204, 682] width 50 height 50
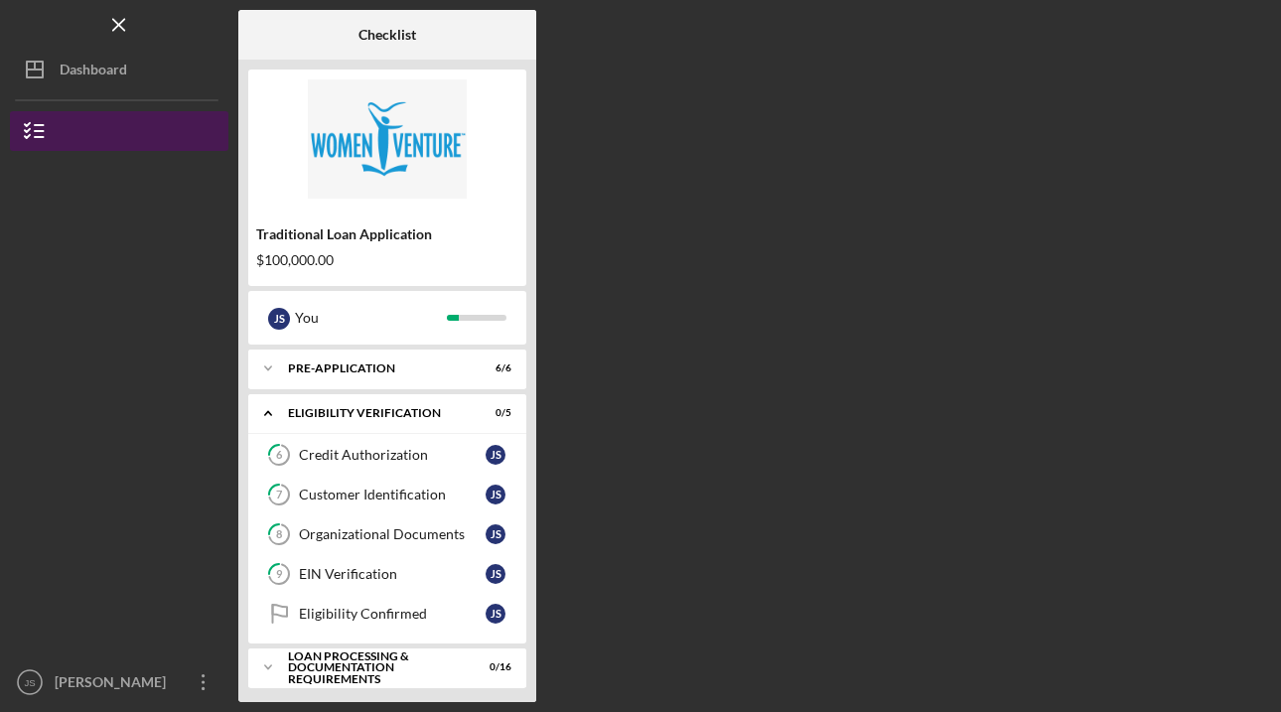
click at [67, 123] on button "Traditional Loan Application" at bounding box center [119, 131] width 218 height 40
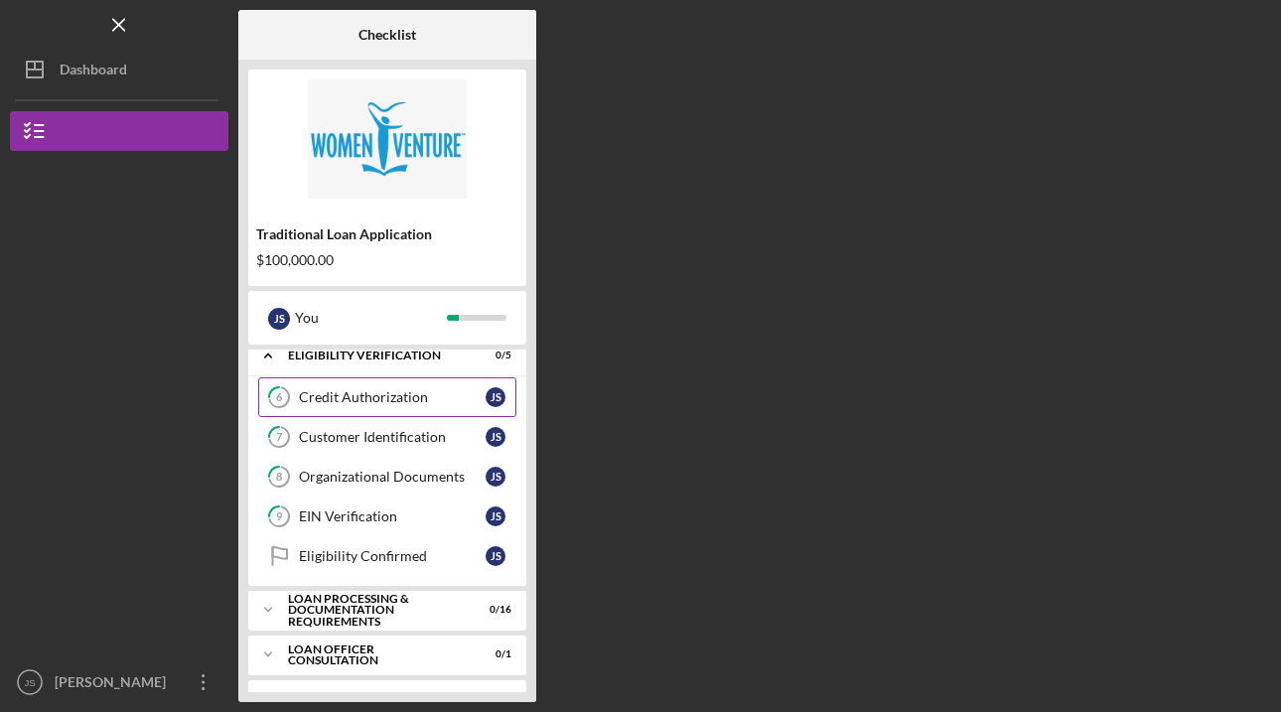
scroll to position [95, 0]
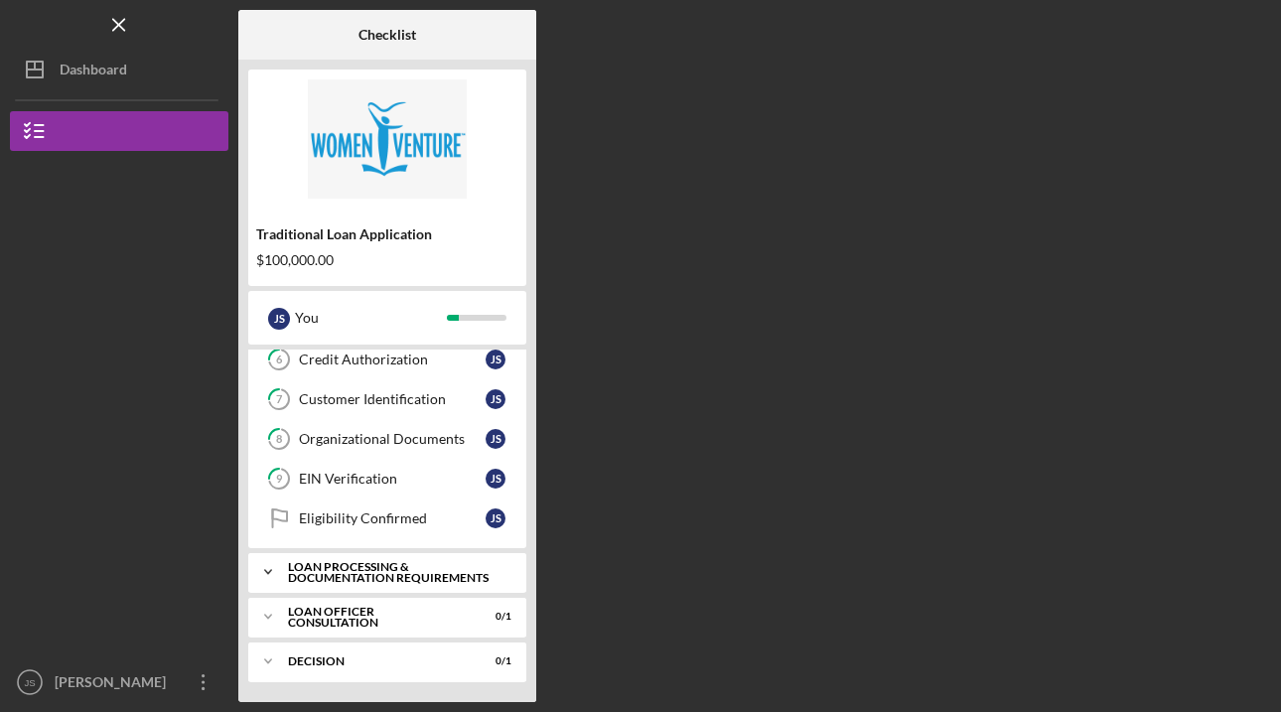
click at [361, 567] on div "Loan Processing & Documentation Requirements" at bounding box center [395, 572] width 214 height 23
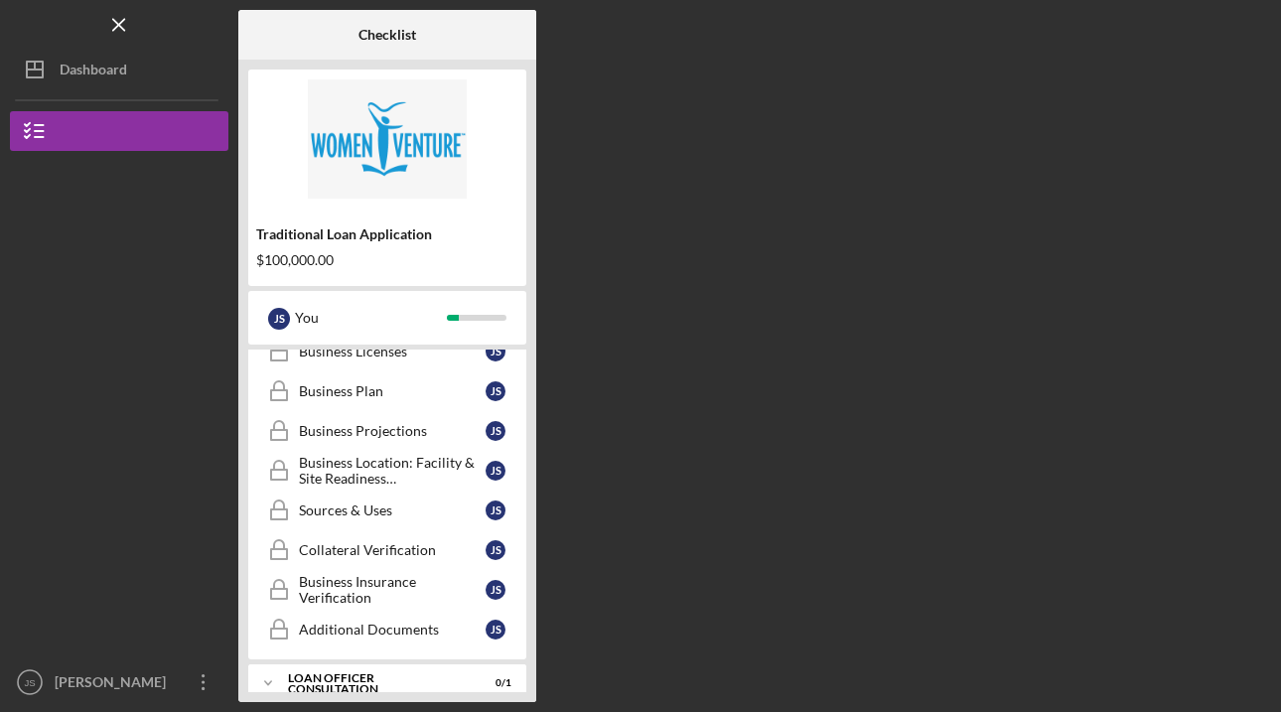
scroll to position [742, 0]
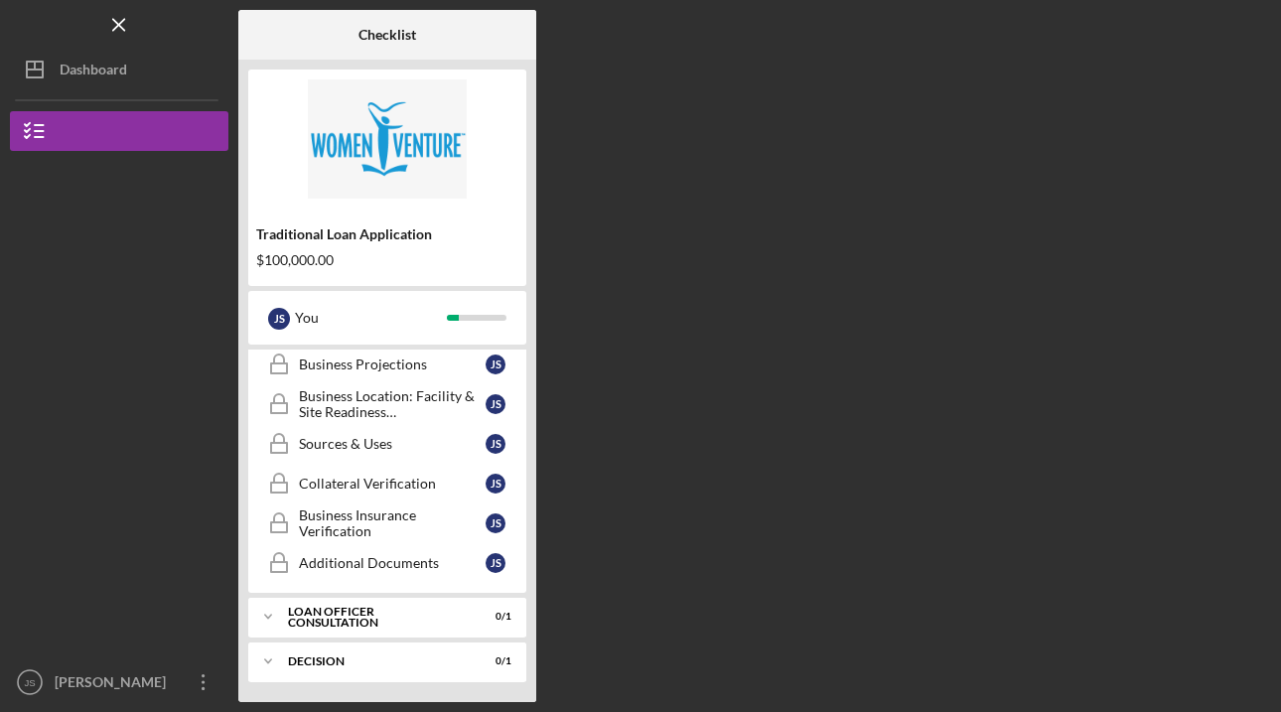
click at [377, 34] on b "Checklist" at bounding box center [388, 35] width 58 height 16
click at [319, 144] on img at bounding box center [387, 138] width 278 height 119
